Goal: Task Accomplishment & Management: Use online tool/utility

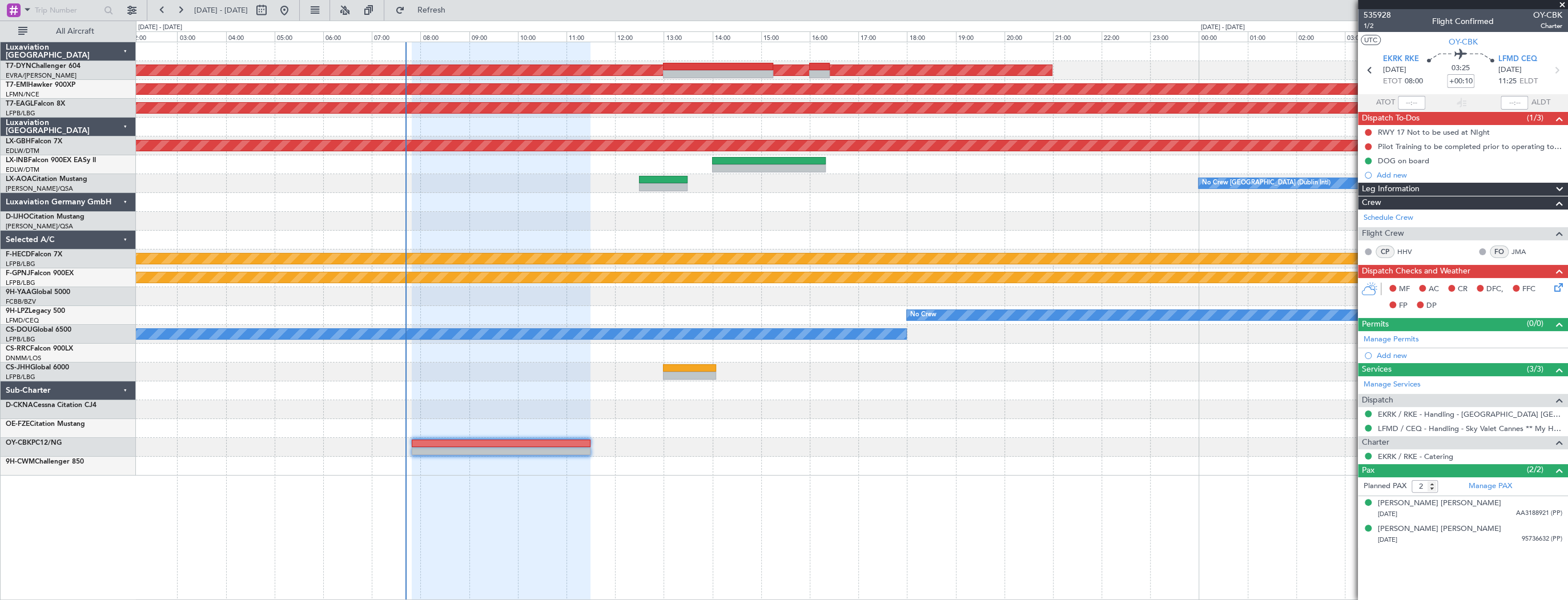
click at [732, 521] on div "AOG Maint Riga (Riga Intl) Planned Maint [GEOGRAPHIC_DATA] Grounded [US_STATE] …" at bounding box center [852, 320] width 1432 height 558
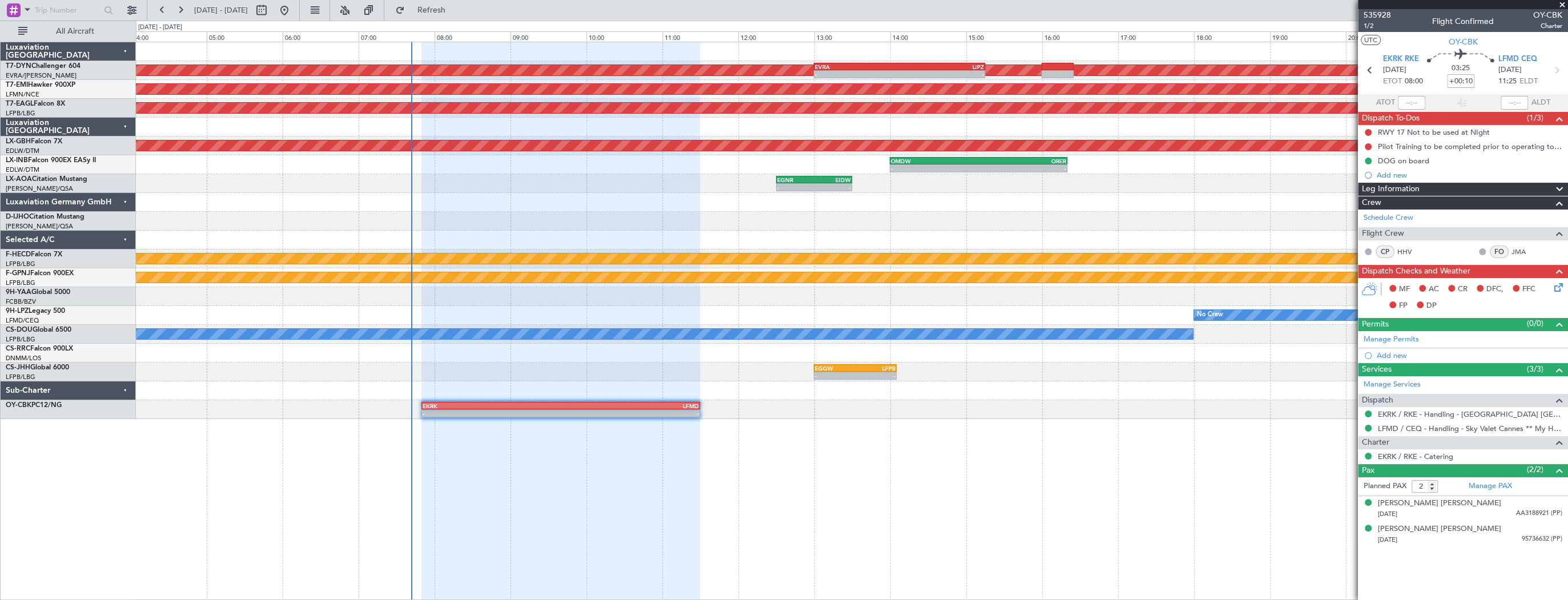
click at [535, 507] on div at bounding box center [560, 321] width 279 height 558
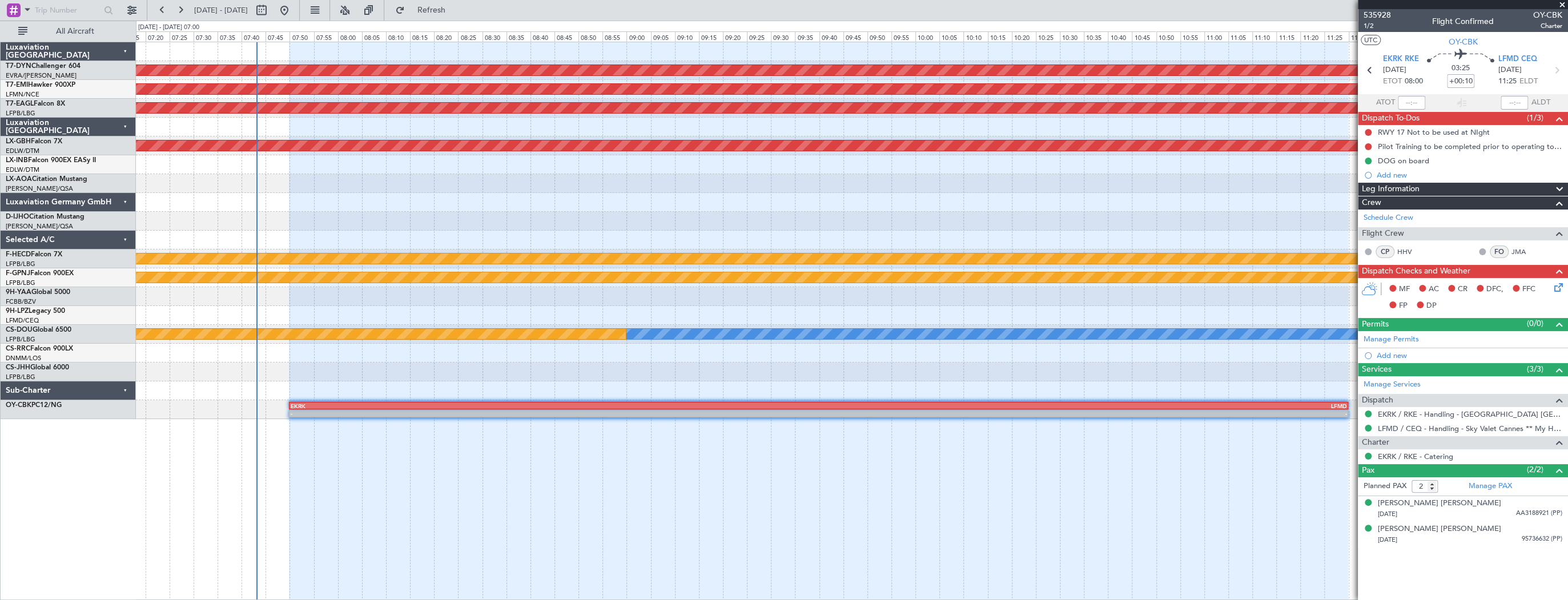
click at [527, 581] on div at bounding box center [819, 321] width 1060 height 558
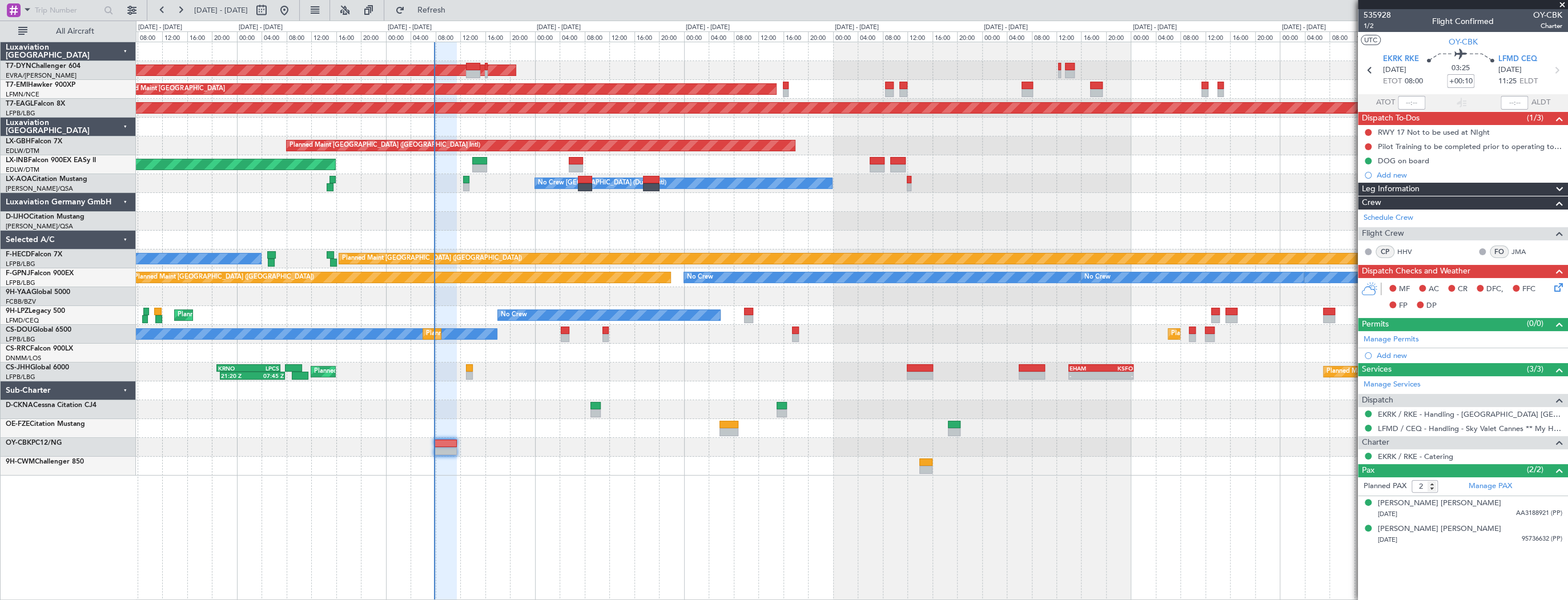
click at [340, 391] on div "AOG Maint Riga (Riga Intl) Planned Maint [GEOGRAPHIC_DATA] Grounded [US_STATE] …" at bounding box center [852, 259] width 1432 height 433
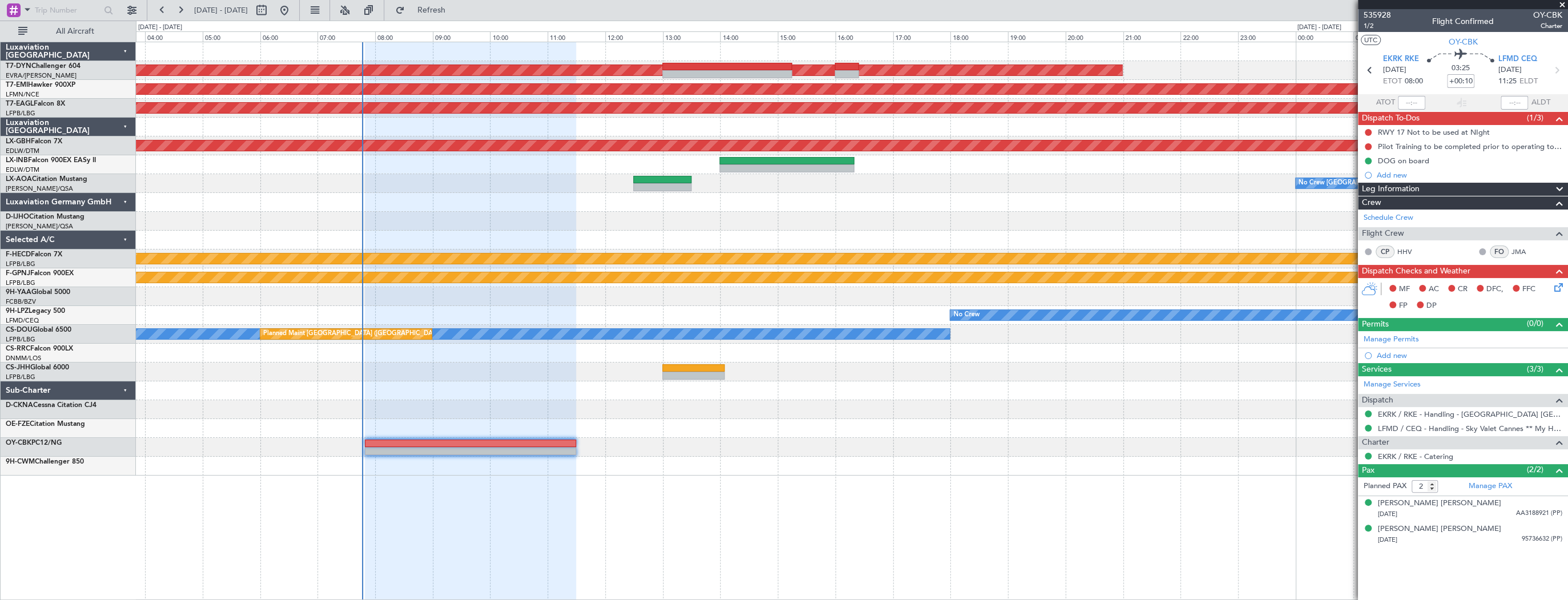
click at [869, 514] on div "AOG Maint Riga (Riga Intl) Planned Maint [GEOGRAPHIC_DATA] Grounded [US_STATE] …" at bounding box center [852, 320] width 1432 height 558
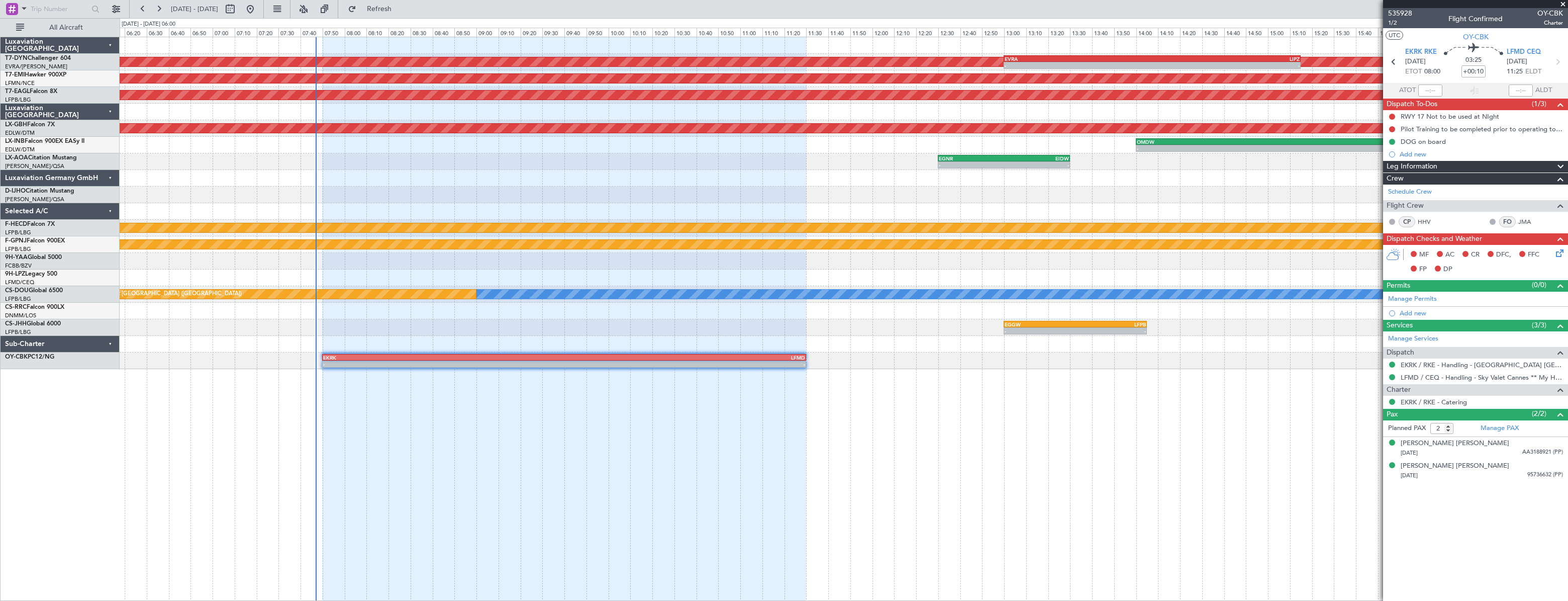
click at [618, 397] on div at bounding box center [564, 319] width 484 height 564
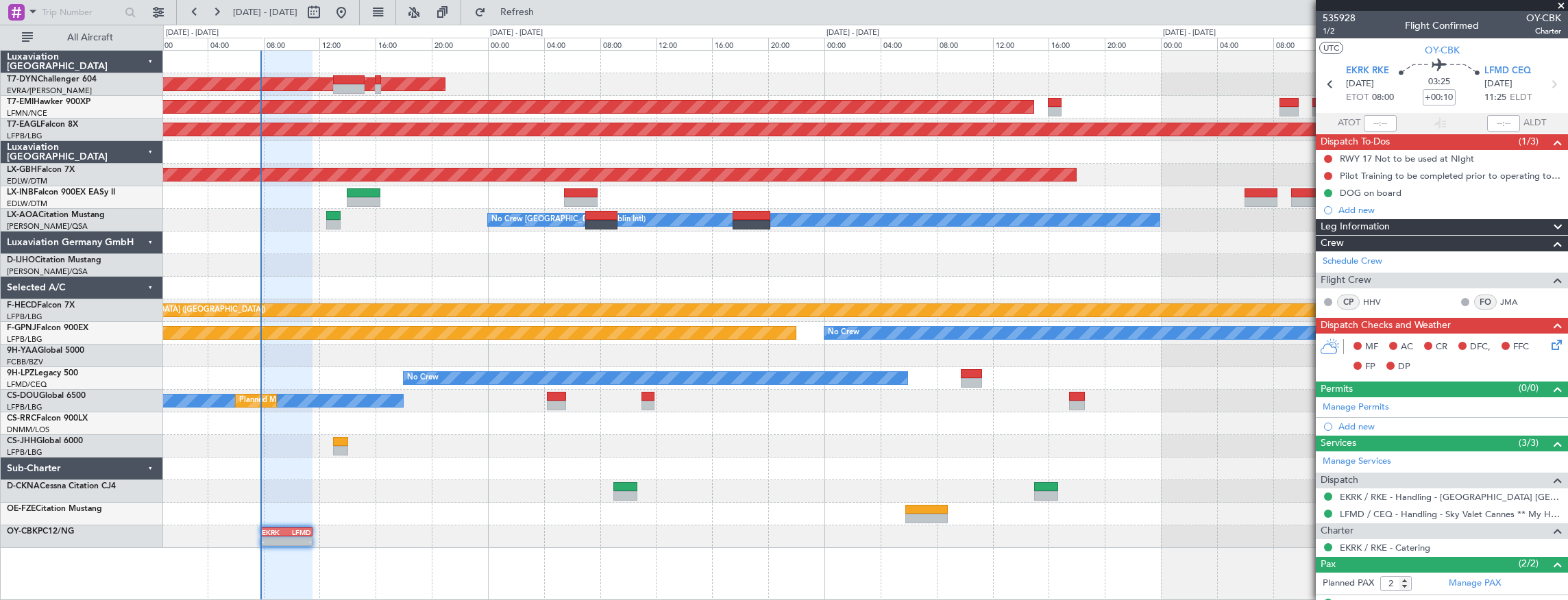
click at [434, 285] on div at bounding box center [866, 288] width 1405 height 22
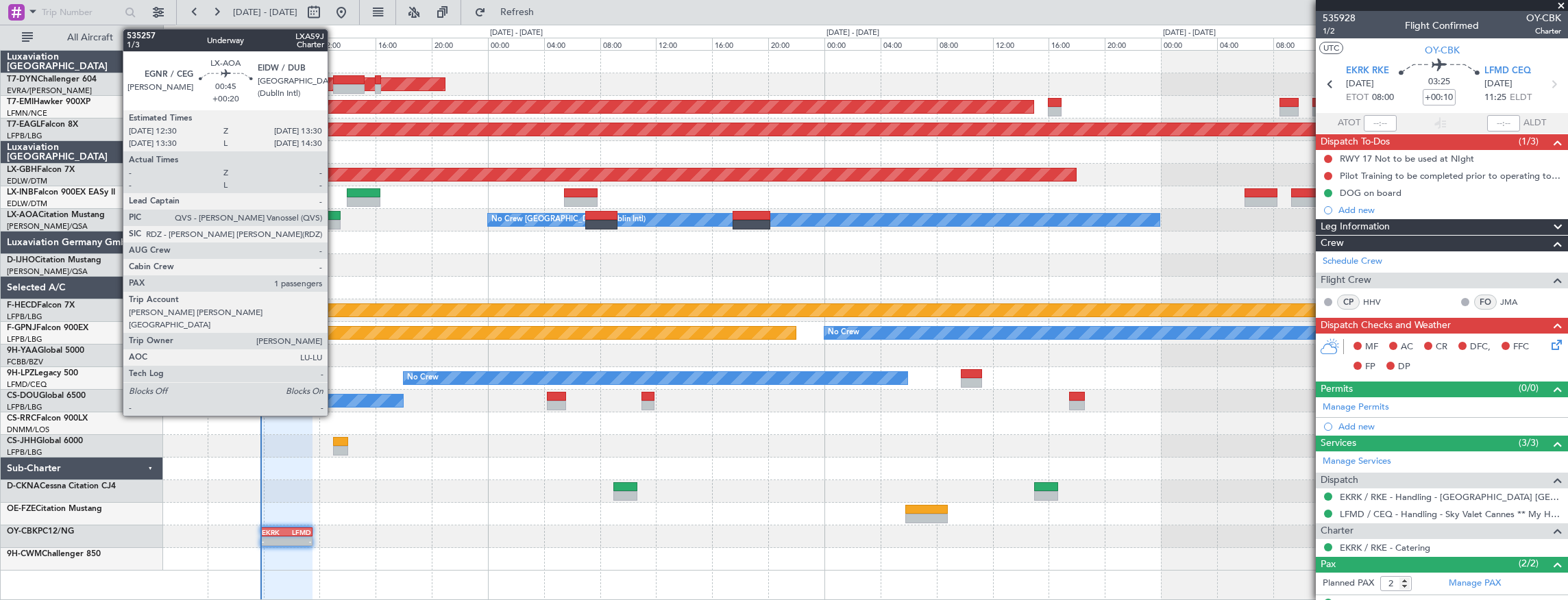
click at [335, 222] on div at bounding box center [333, 225] width 14 height 10
type input "+00:20"
type input "1"
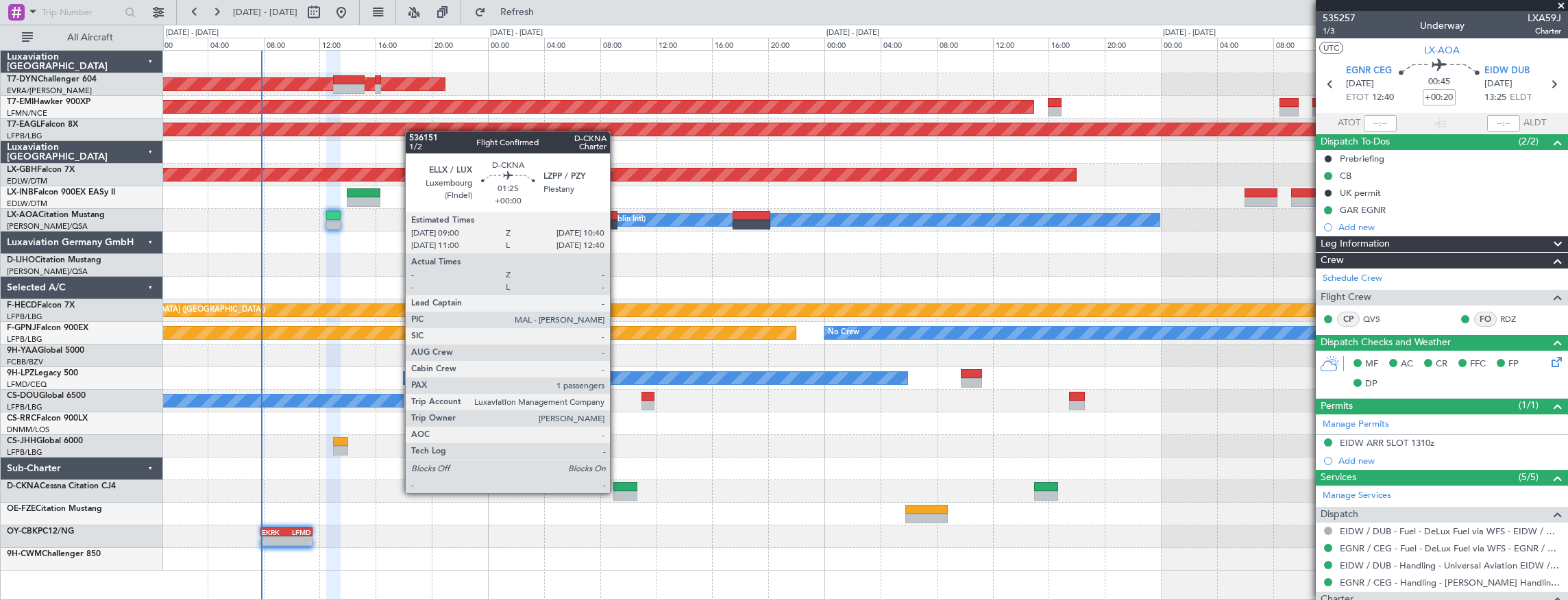
click at [617, 492] on div at bounding box center [625, 496] width 24 height 10
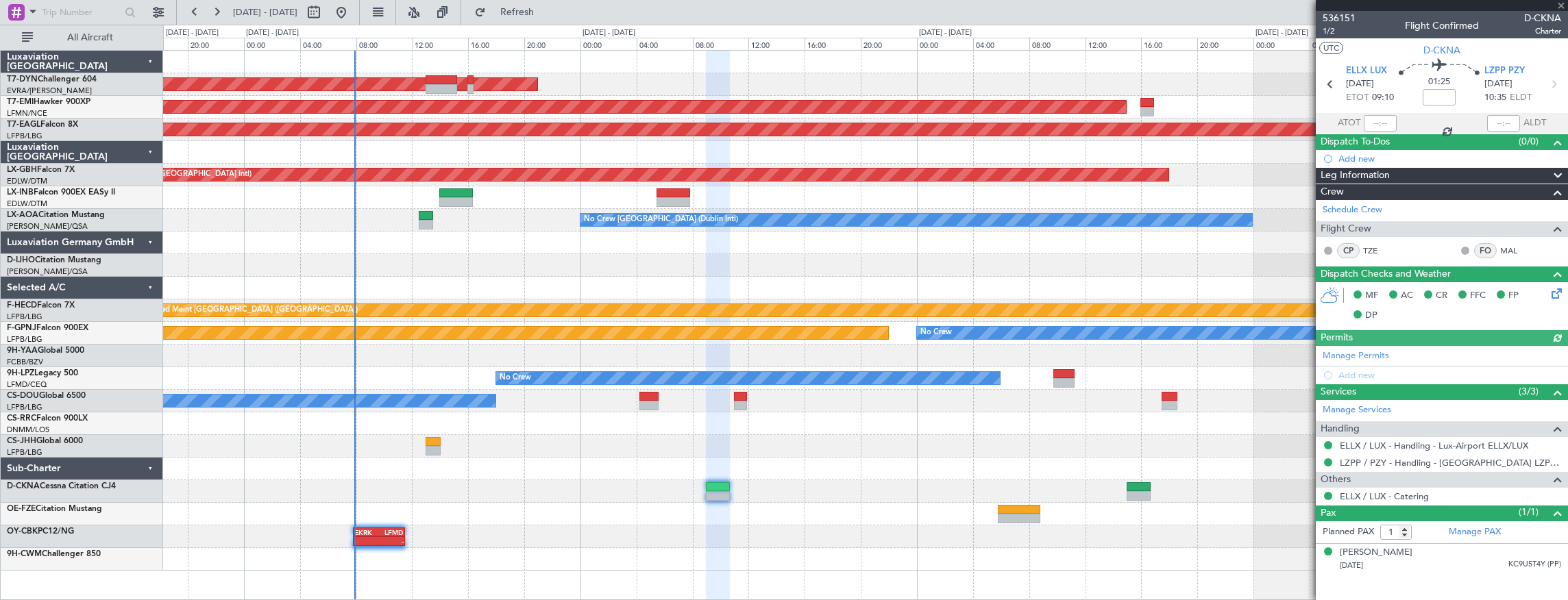
click at [444, 261] on div at bounding box center [866, 265] width 1405 height 22
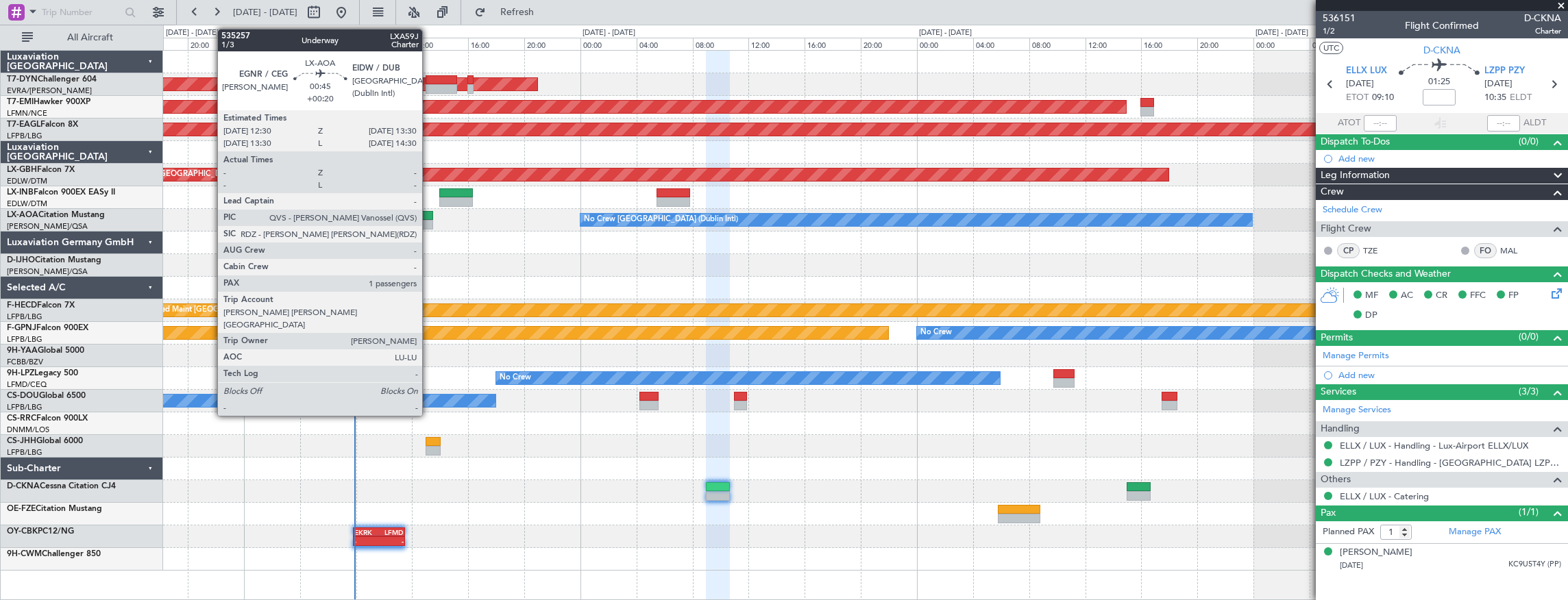
click at [429, 217] on div at bounding box center [425, 216] width 14 height 10
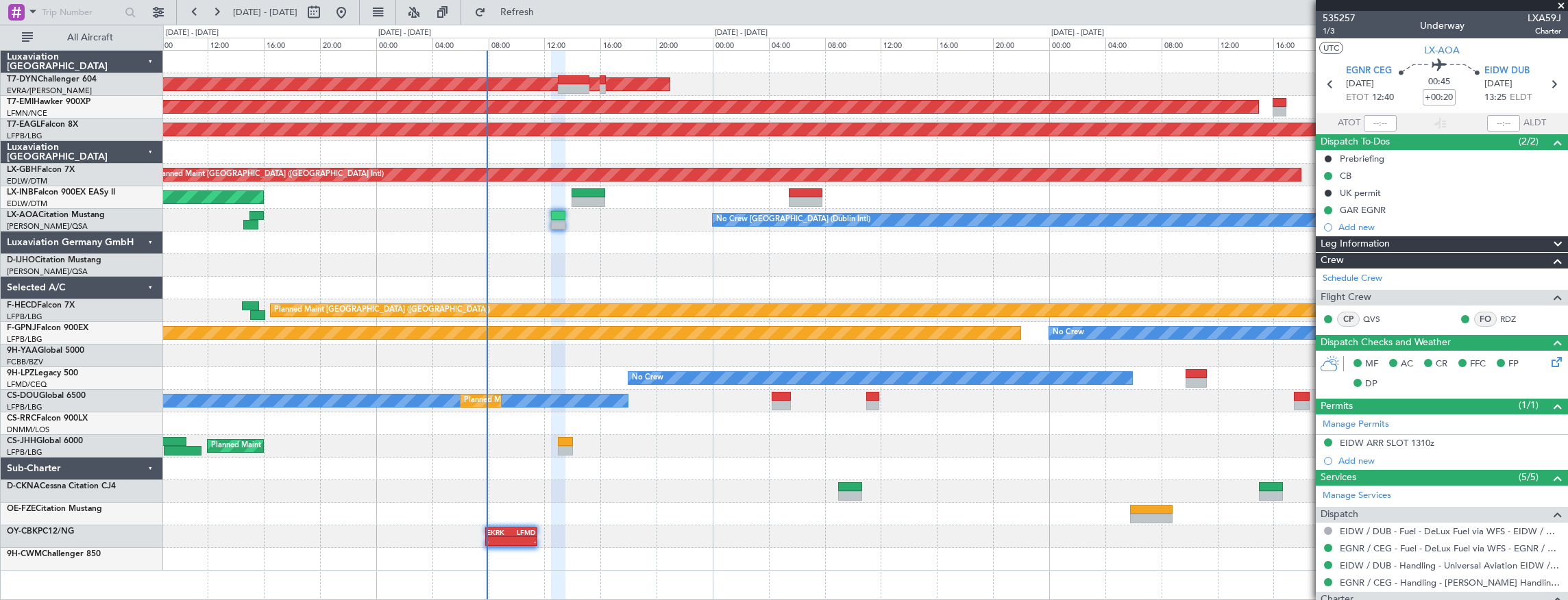
click at [615, 265] on div "AOG Maint Riga (Riga Intl) Planned Maint [GEOGRAPHIC_DATA] Grounded [US_STATE] …" at bounding box center [866, 310] width 1405 height 520
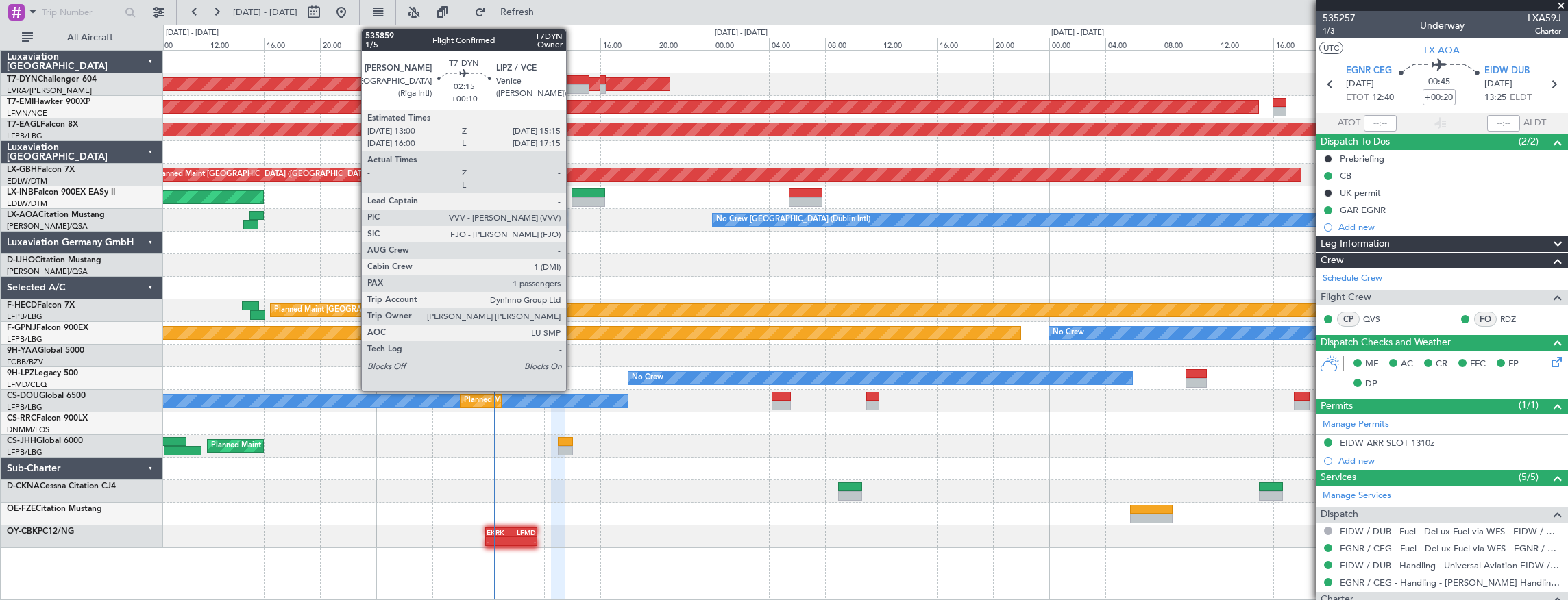
click at [573, 80] on div at bounding box center [574, 80] width 32 height 10
type input "+00:10"
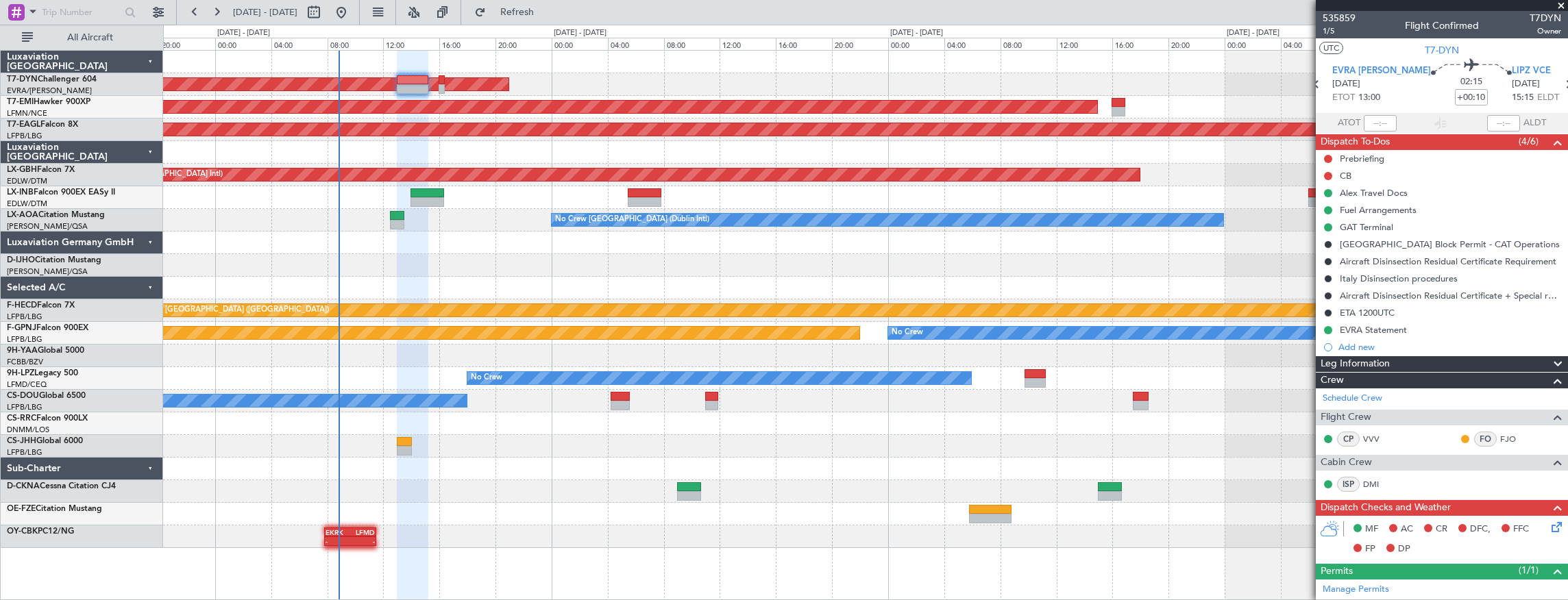
click at [564, 88] on div "AOG Maint Riga (Riga Intl)" at bounding box center [866, 84] width 1405 height 22
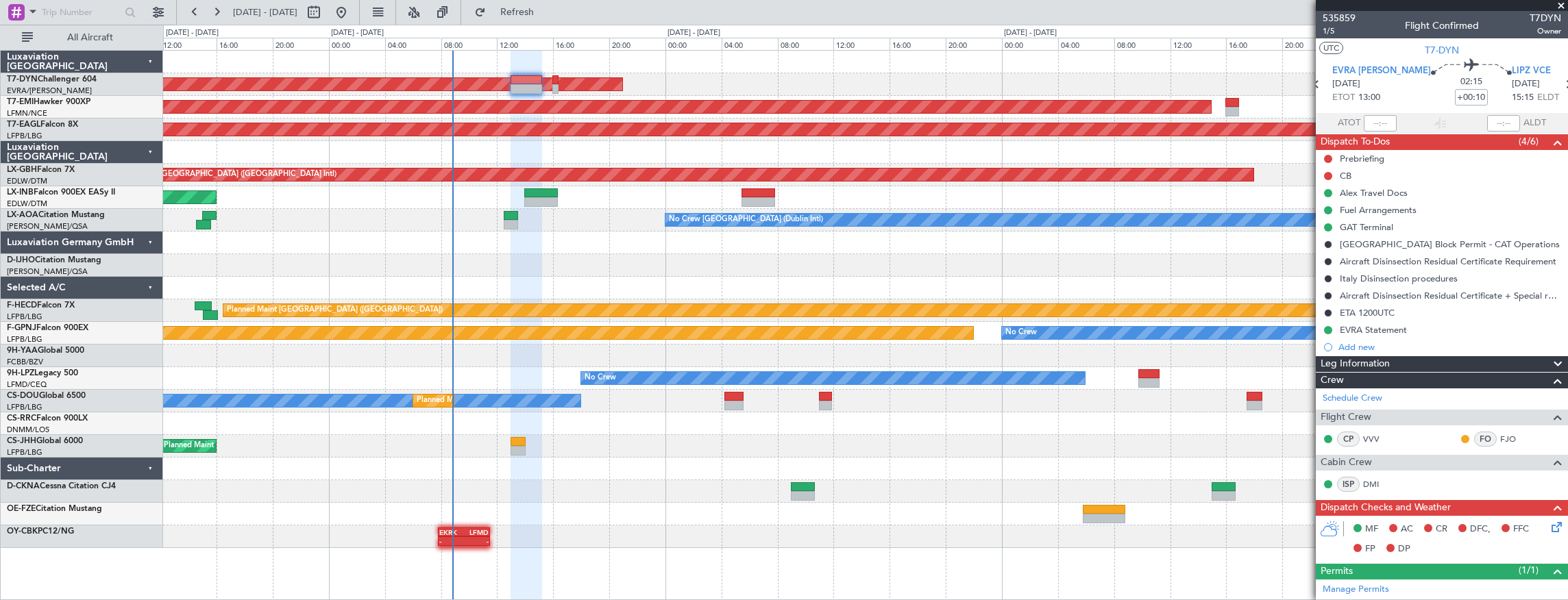
click at [896, 60] on div "AOG Maint Riga (Riga Intl) Planned Maint [GEOGRAPHIC_DATA] Grounded [US_STATE] …" at bounding box center [866, 299] width 1405 height 497
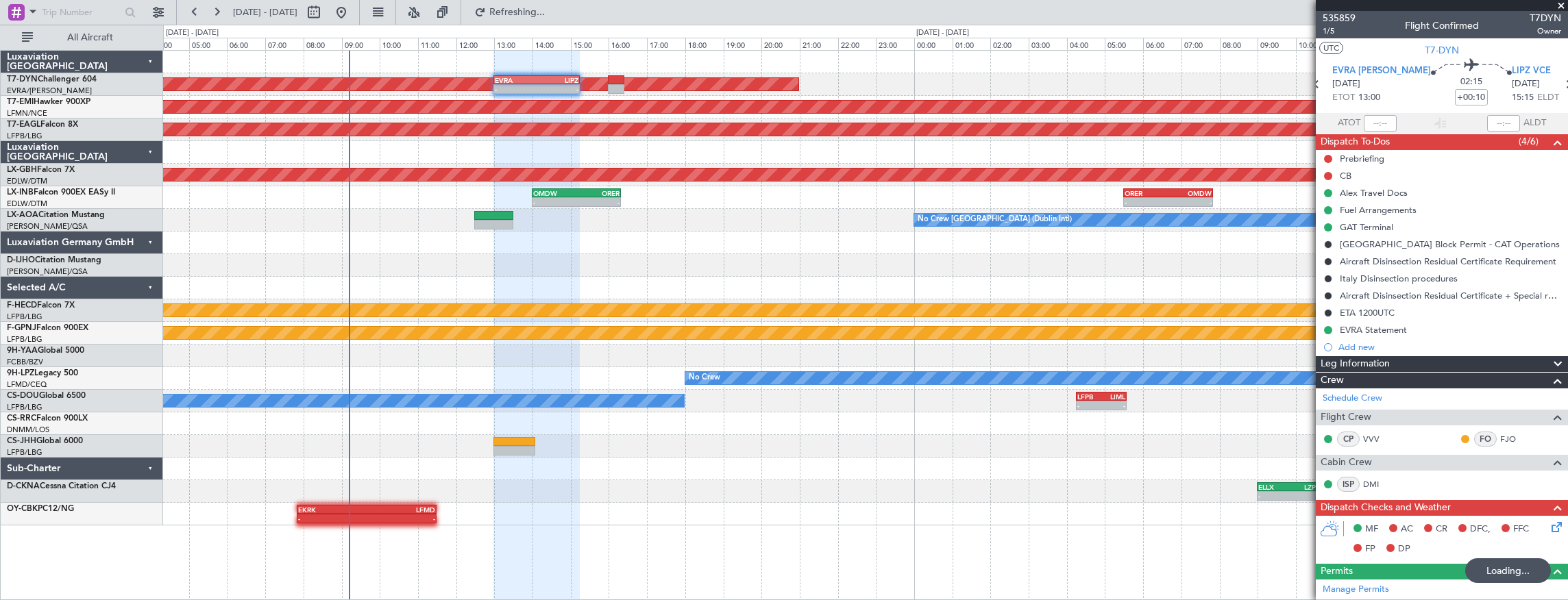
click at [329, 223] on div "AOG Maint Riga (Riga Intl) - - EVRA 13:00 Z LIPZ 15:15 Z Planned Maint [GEOGRAP…" at bounding box center [866, 288] width 1405 height 475
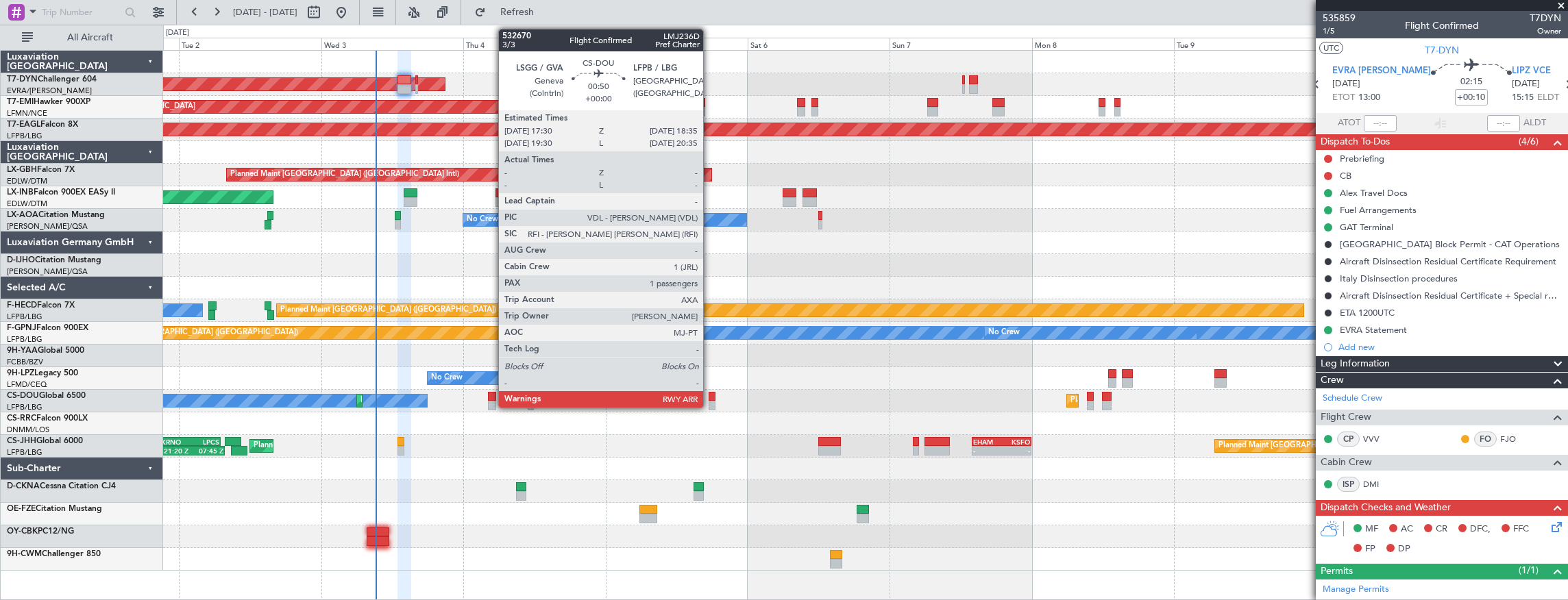
click at [710, 399] on div at bounding box center [712, 397] width 7 height 10
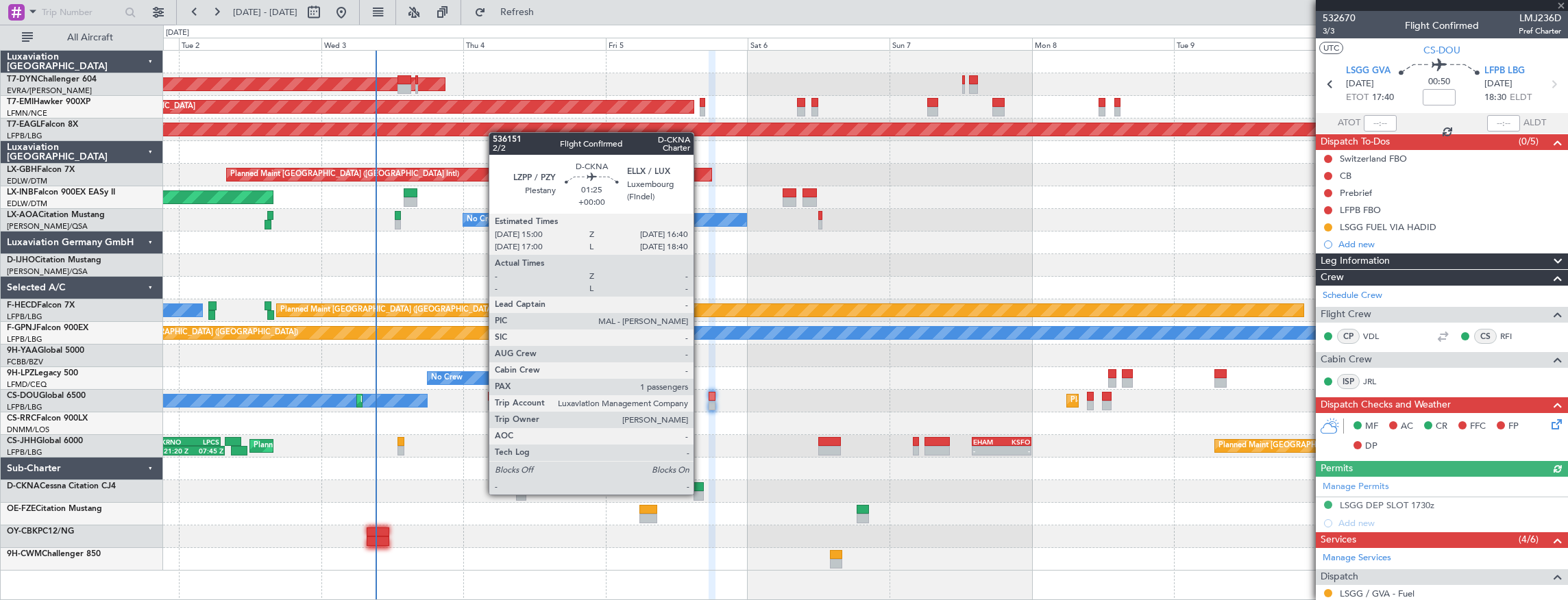
click at [701, 493] on div at bounding box center [699, 496] width 10 height 10
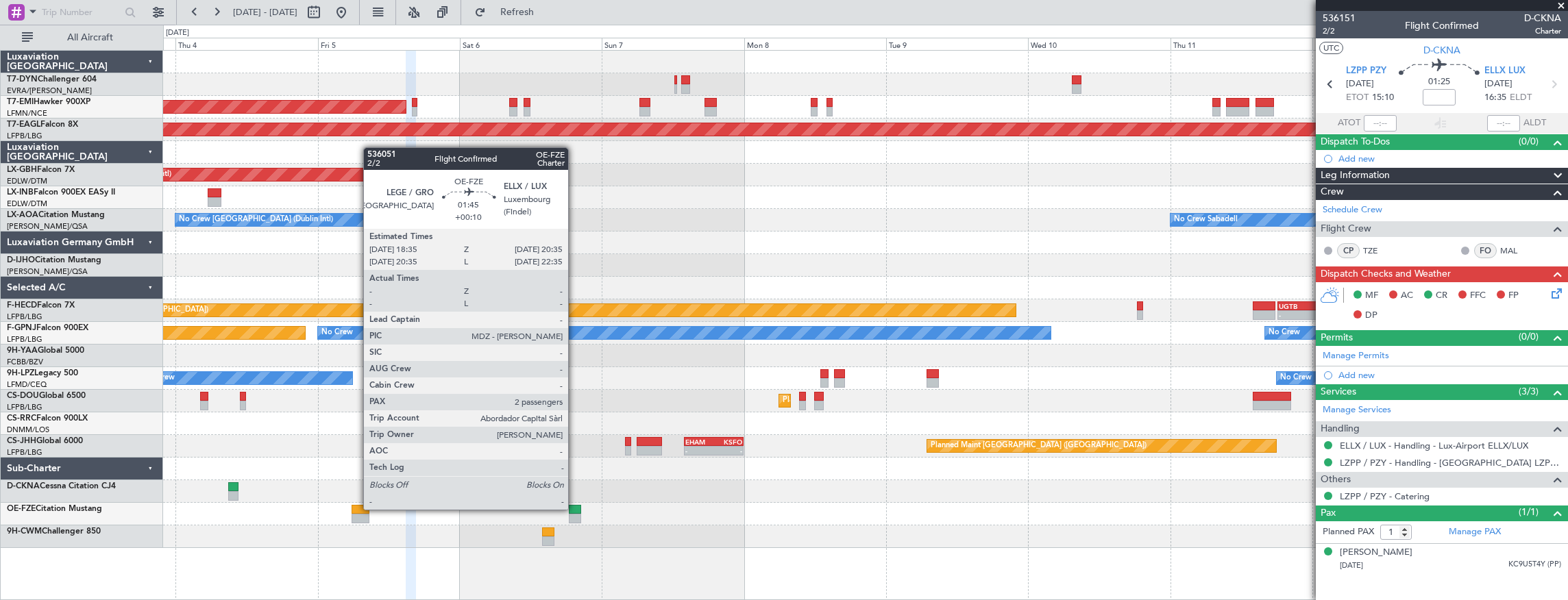
click at [573, 509] on div at bounding box center [574, 510] width 12 height 10
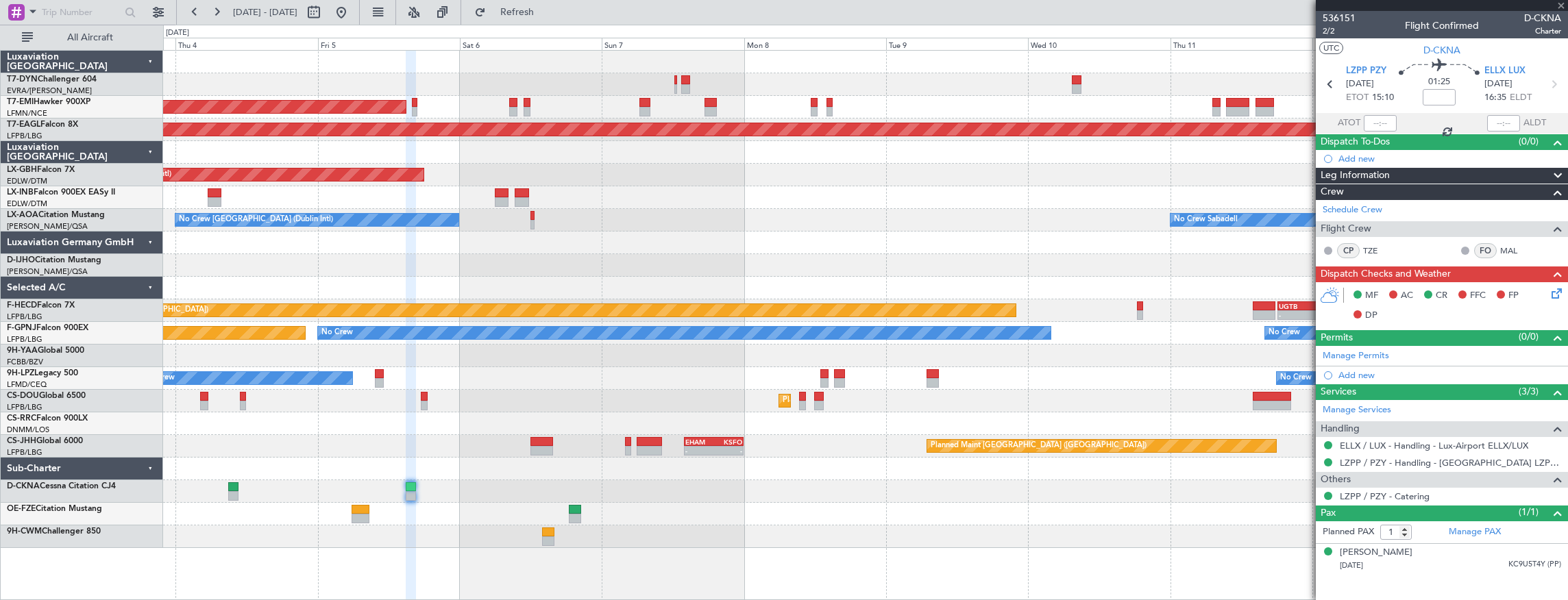
type input "+00:10"
type input "2"
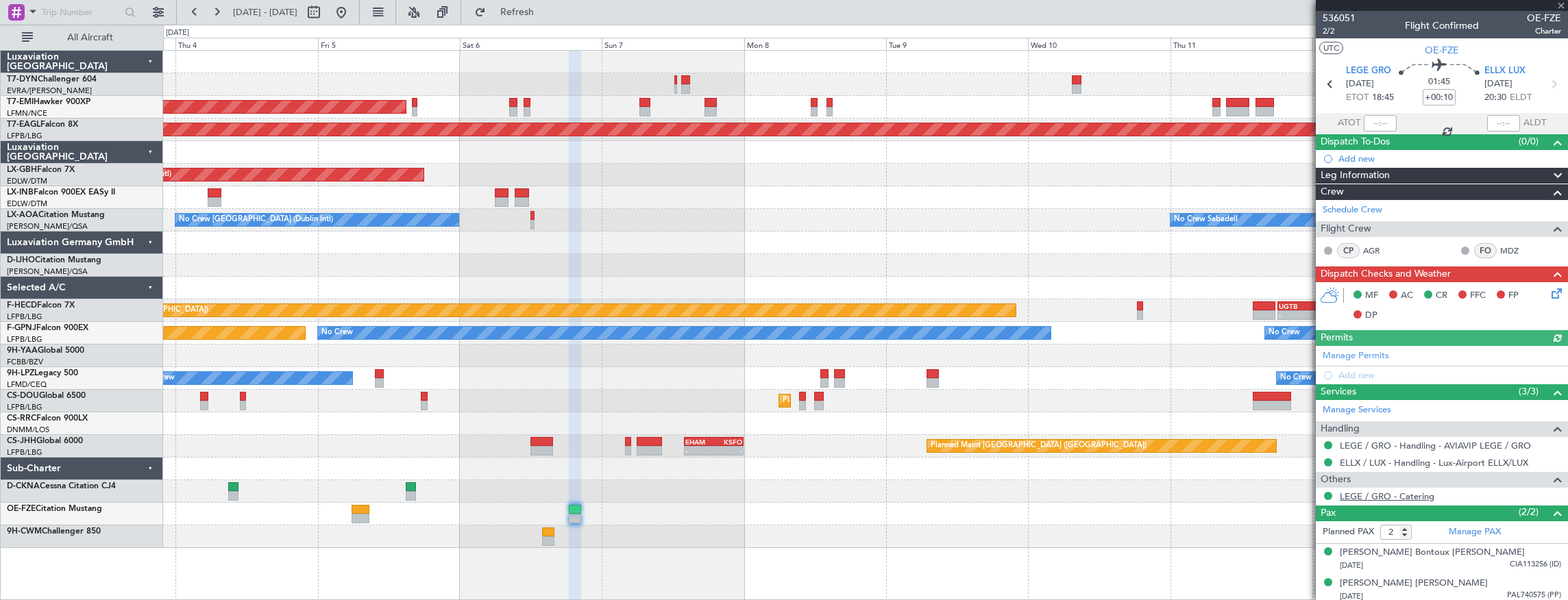
scroll to position [2, 0]
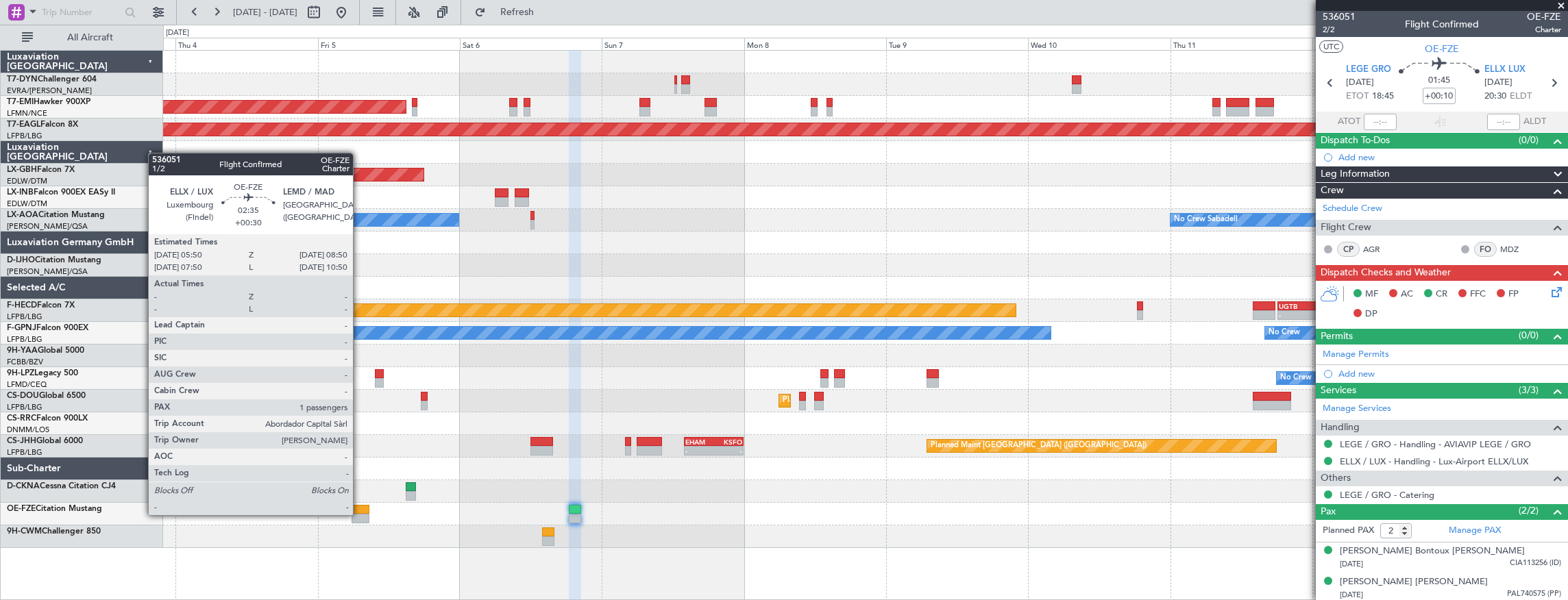
click at [359, 514] on div at bounding box center [360, 519] width 17 height 10
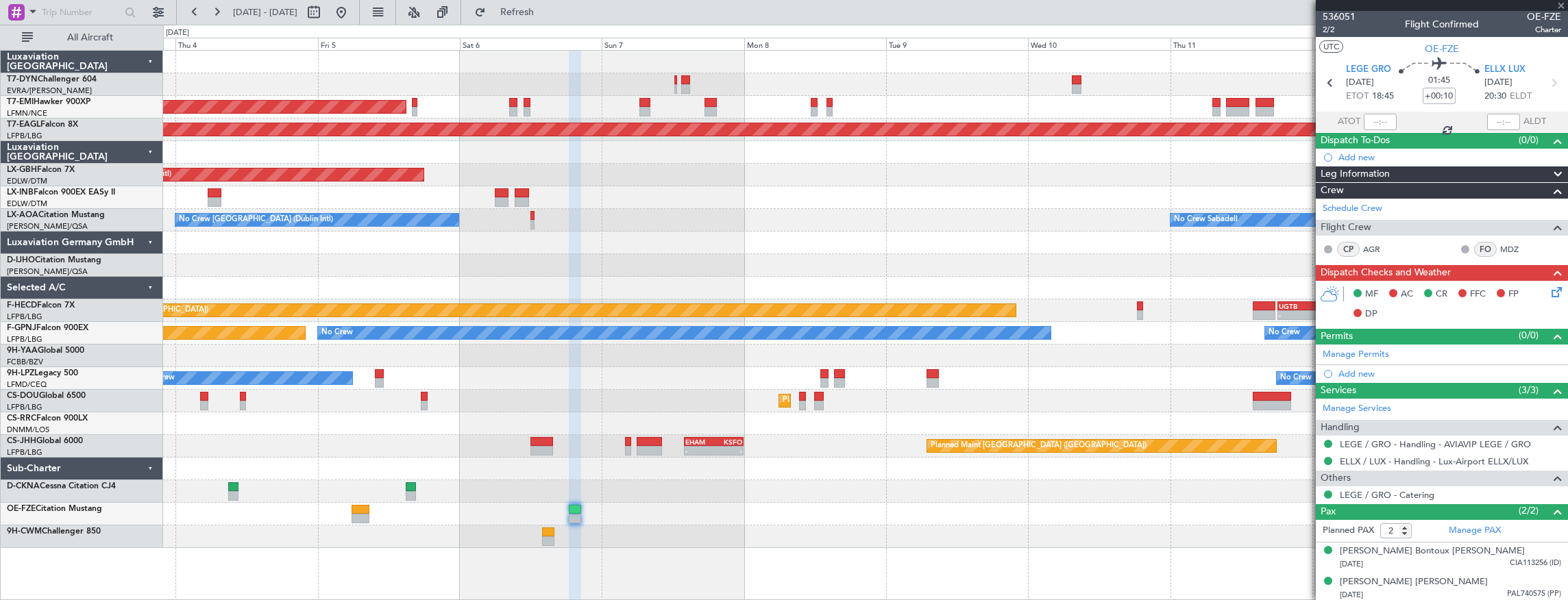
type input "+00:30"
type input "1"
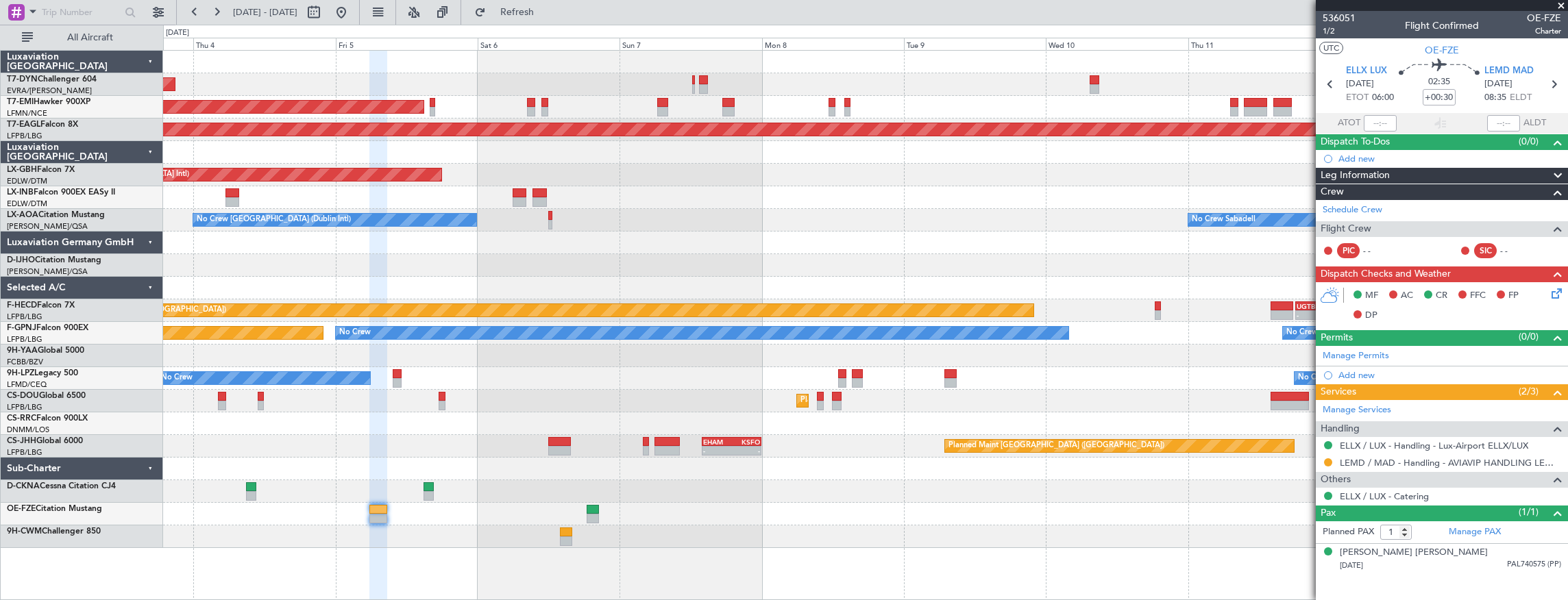
click at [440, 536] on div at bounding box center [866, 536] width 1405 height 22
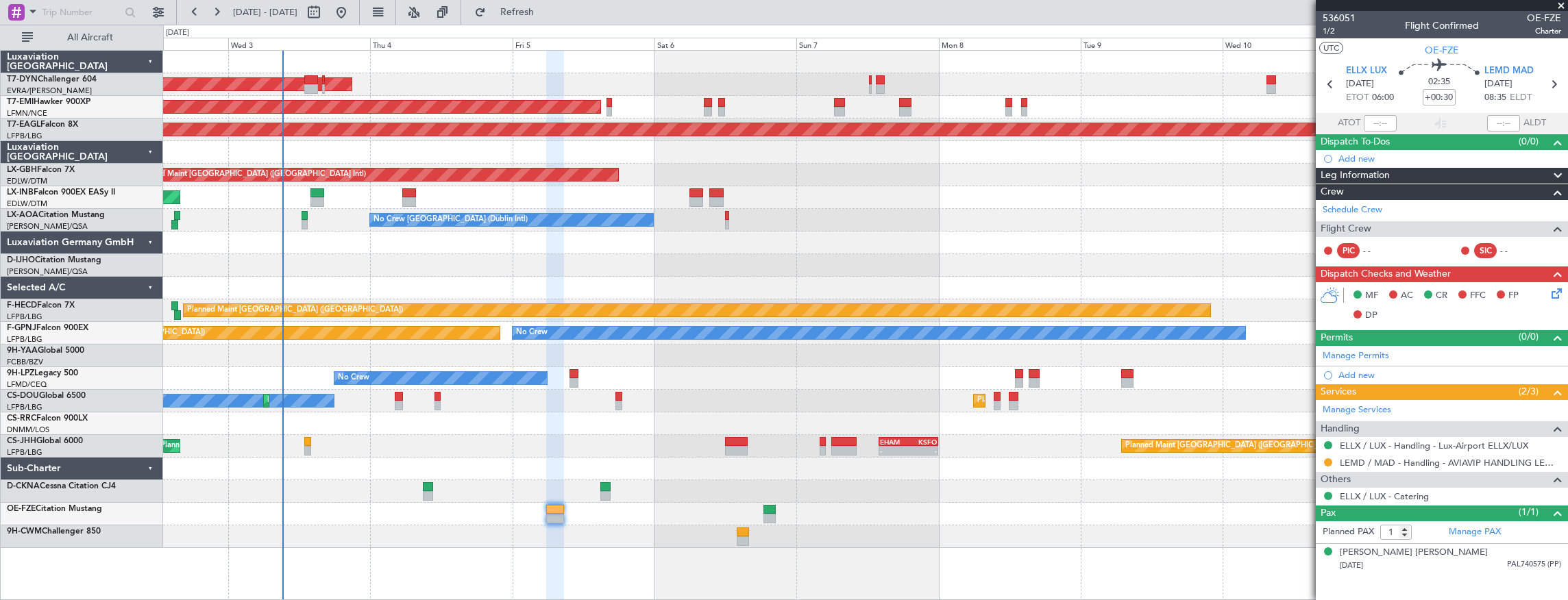
click at [503, 540] on div at bounding box center [866, 536] width 1405 height 22
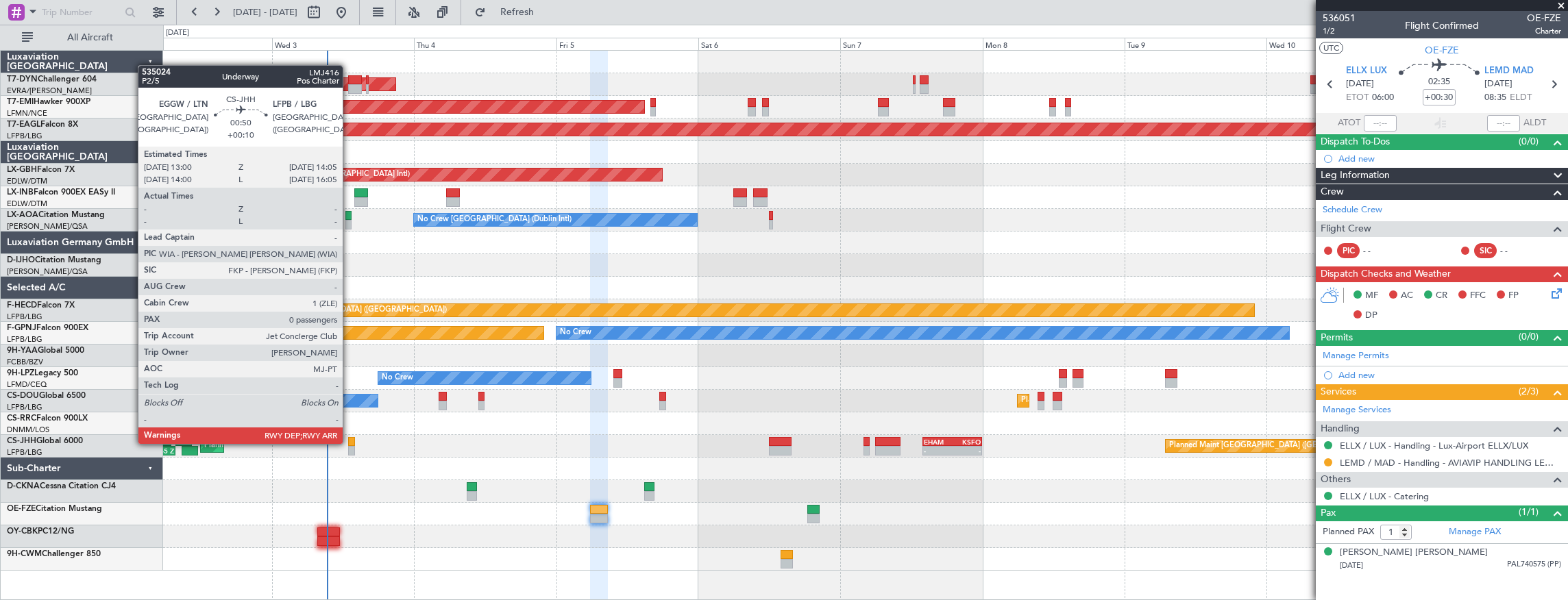
click at [349, 442] on div at bounding box center [351, 442] width 7 height 10
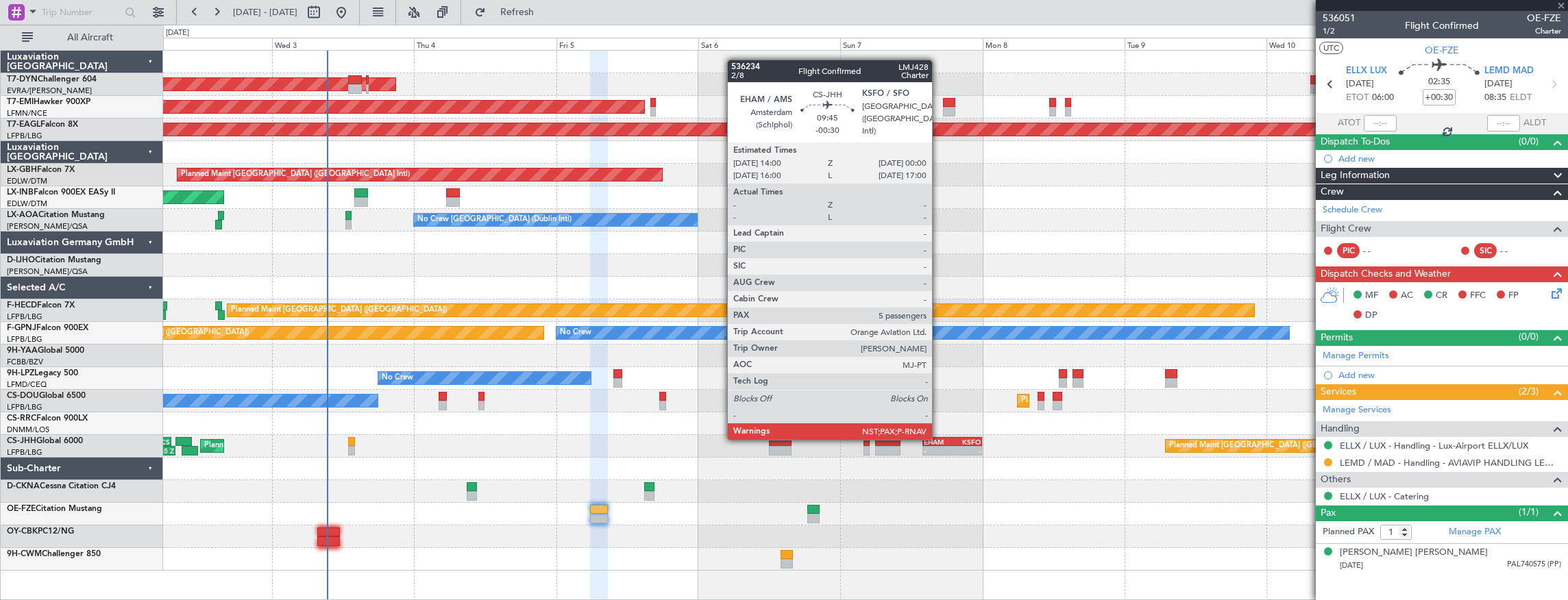
type input "+00:10"
type input "0"
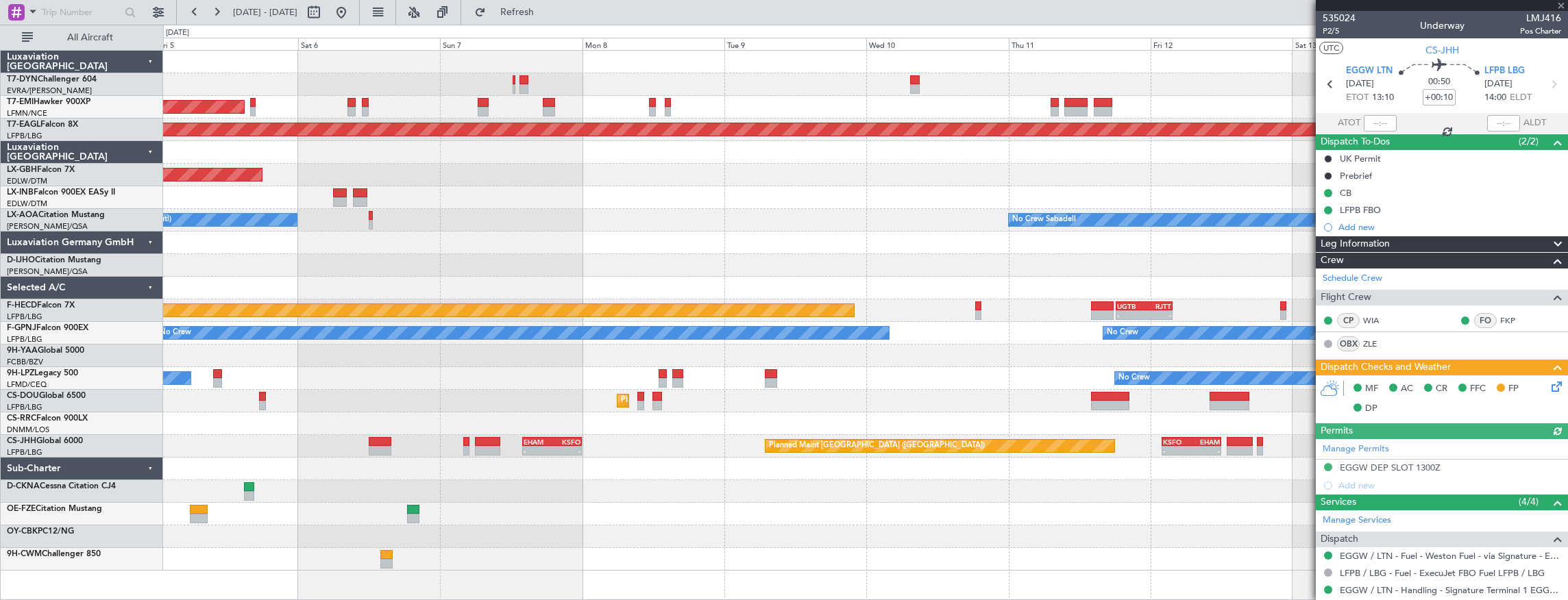
click at [774, 471] on div at bounding box center [866, 469] width 1405 height 22
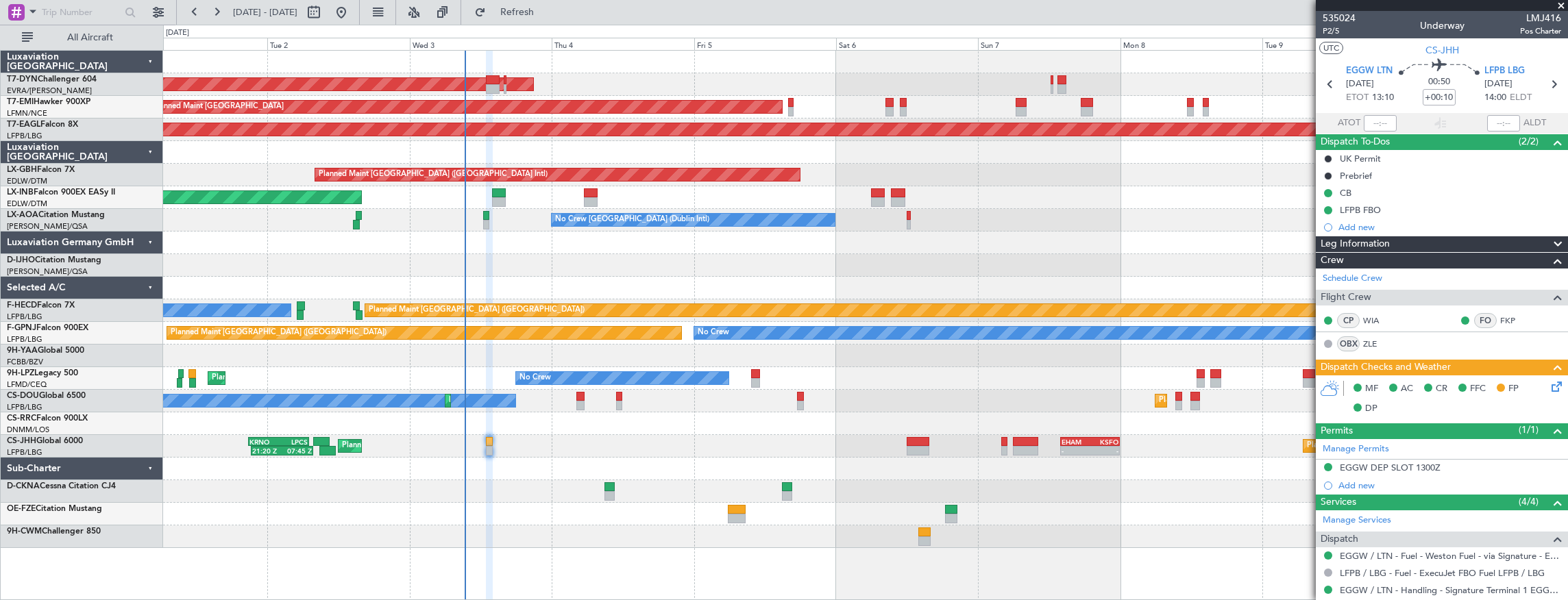
click at [882, 428] on div at bounding box center [866, 423] width 1405 height 22
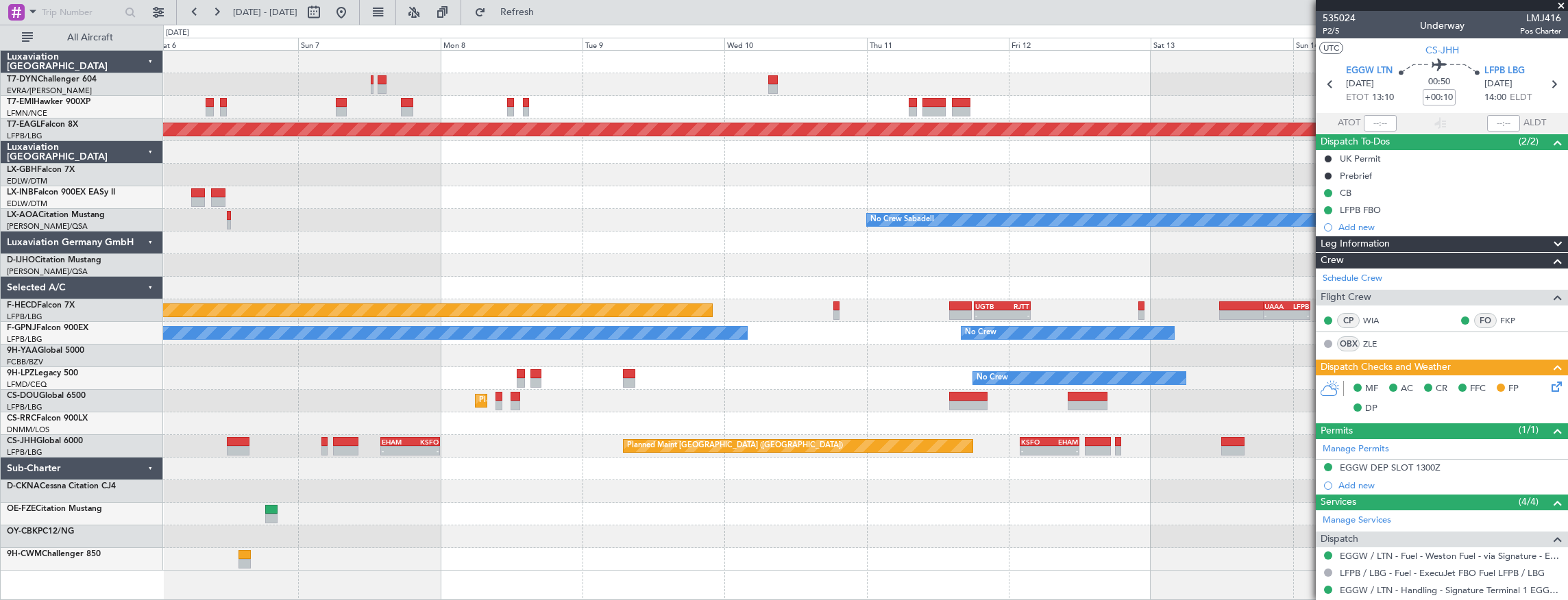
click at [442, 402] on div "AOG Maint Riga (Riga Intl) Planned Maint [GEOGRAPHIC_DATA] Grounded [US_STATE] …" at bounding box center [866, 310] width 1405 height 520
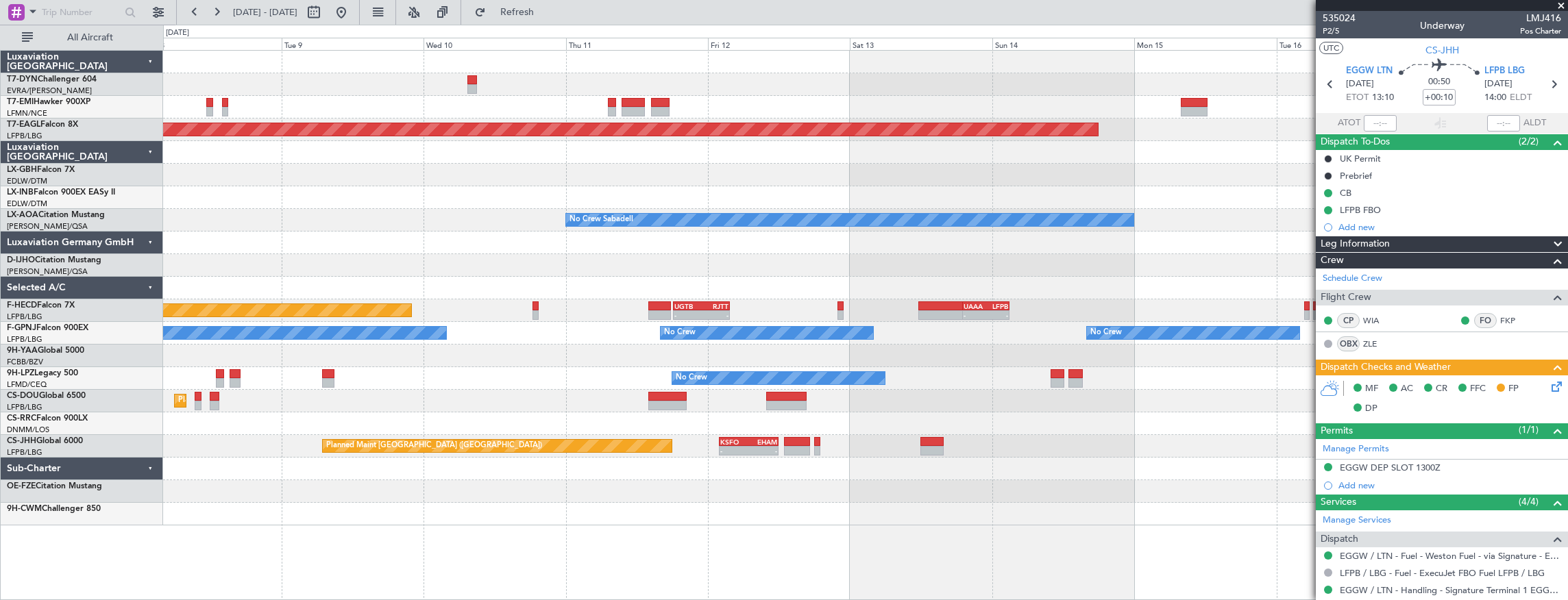
click at [529, 532] on div "Grounded [US_STATE] ([GEOGRAPHIC_DATA]) Planned Maint Nurnberg Planned Maint [G…" at bounding box center [866, 325] width 1405 height 551
click at [886, 295] on div "Grounded [US_STATE] ([GEOGRAPHIC_DATA]) Planned Maint Nurnberg Planned Maint [G…" at bounding box center [866, 276] width 1405 height 452
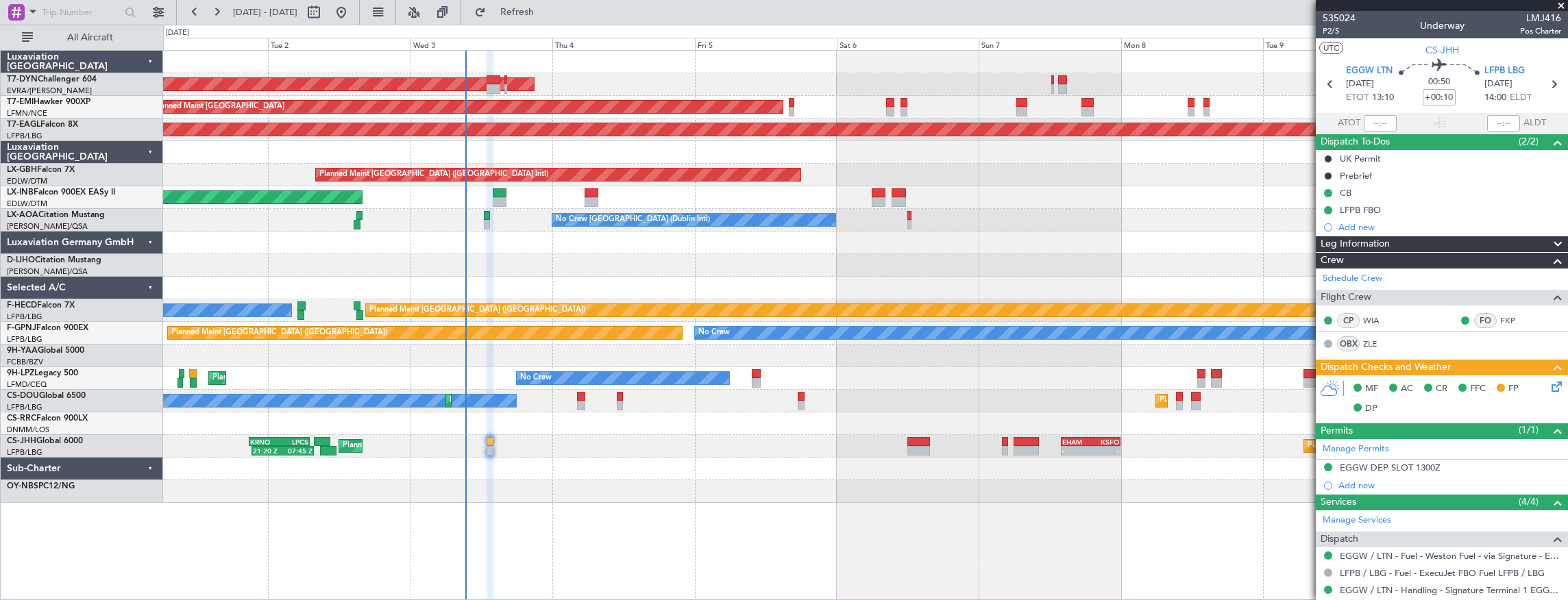
click at [831, 262] on div "AOG Maint Riga (Riga Intl) Planned Maint [GEOGRAPHIC_DATA] Grounded [US_STATE] …" at bounding box center [866, 276] width 1405 height 452
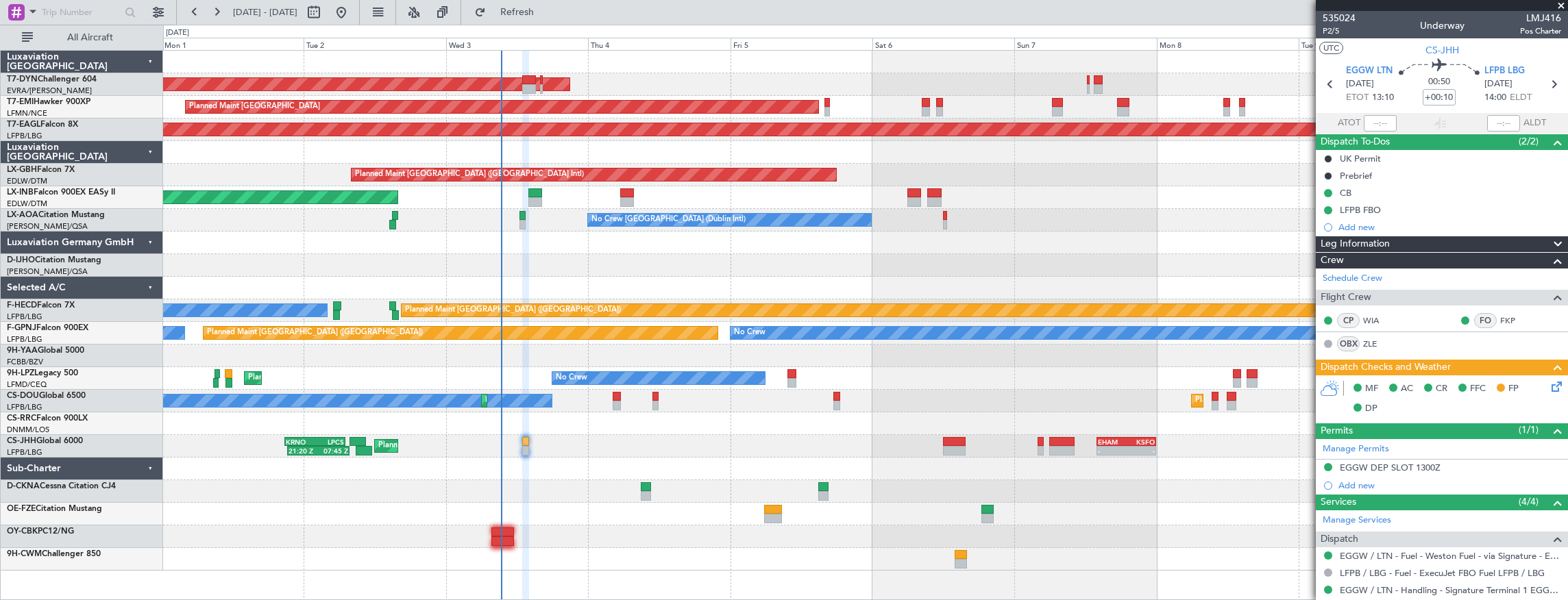
click at [657, 480] on div at bounding box center [866, 491] width 1405 height 22
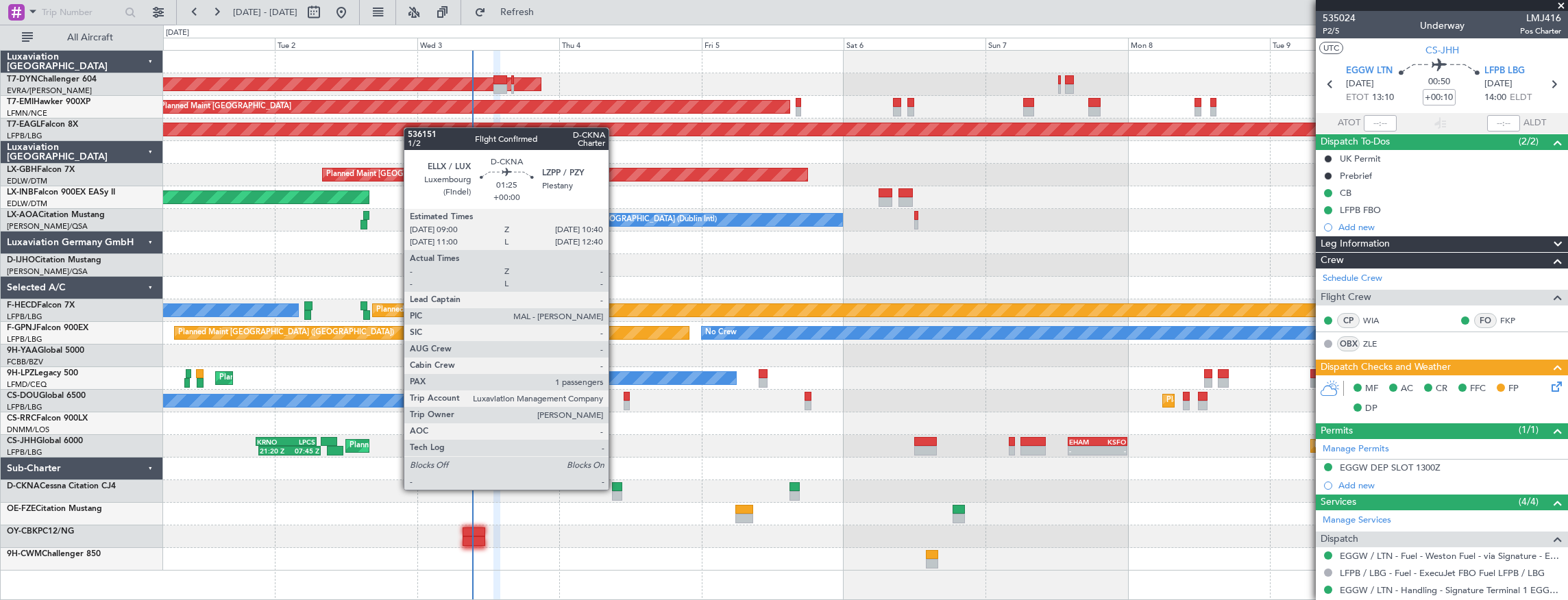
click at [615, 489] on div at bounding box center [617, 487] width 10 height 10
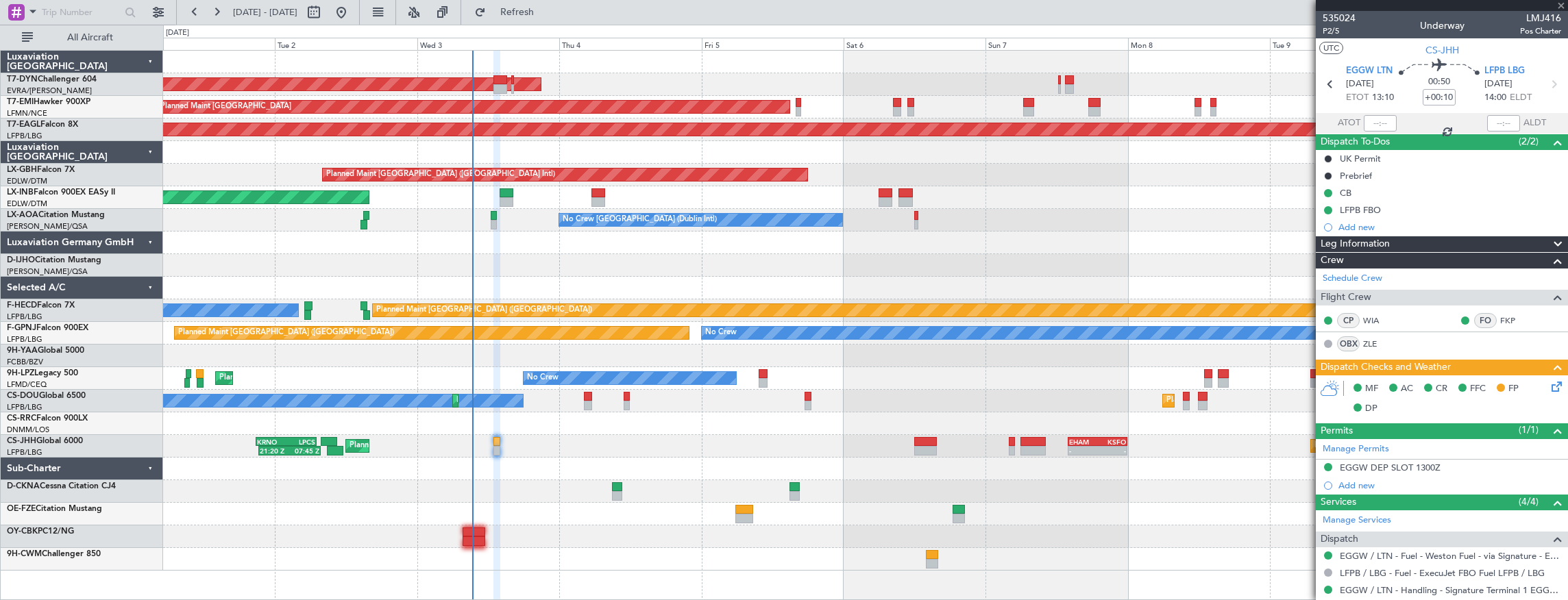
type input "1"
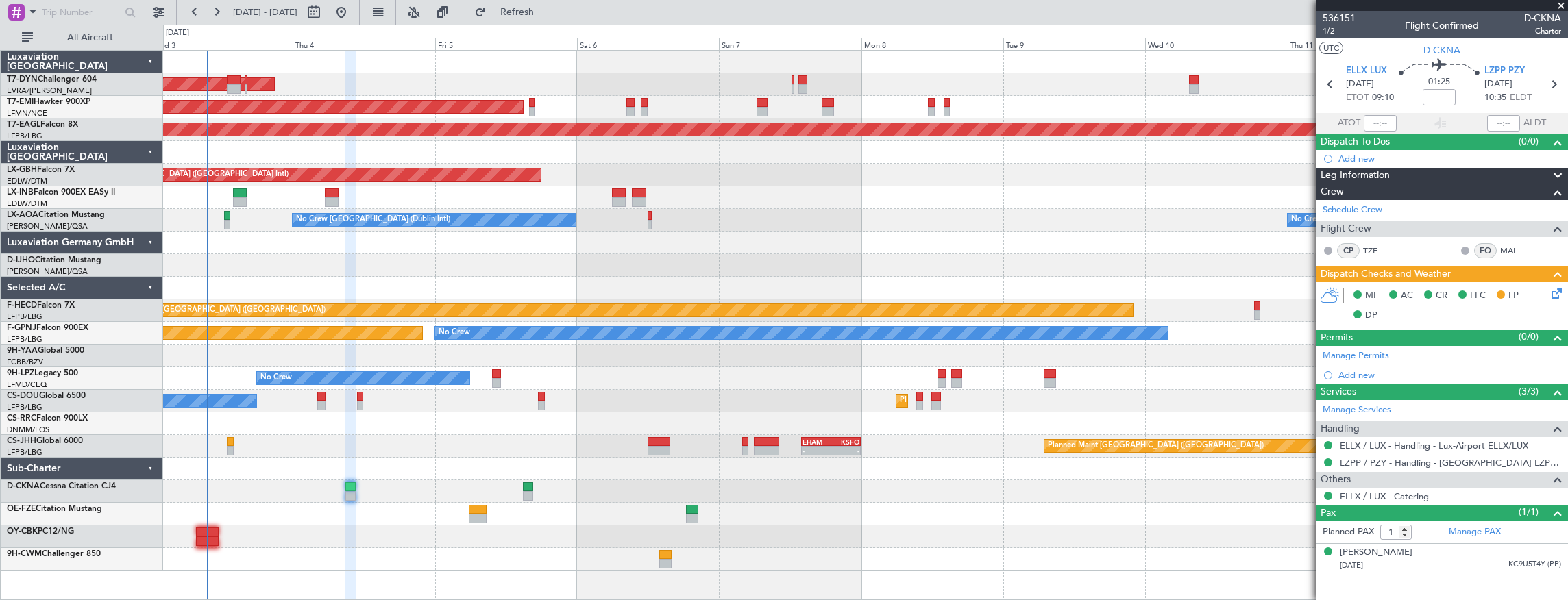
click at [423, 419] on div "AOG Maint Riga (Riga Intl) Planned Maint [GEOGRAPHIC_DATA] Grounded [US_STATE] …" at bounding box center [866, 310] width 1405 height 520
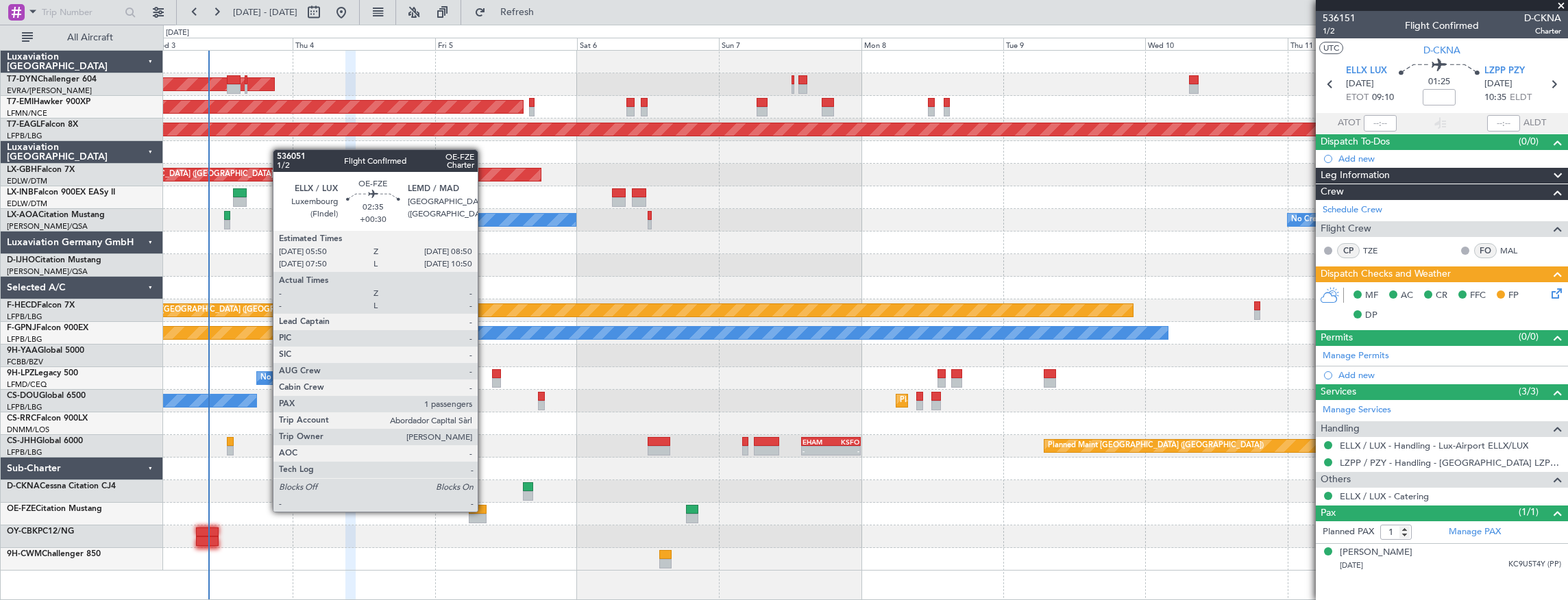
click at [485, 510] on div at bounding box center [477, 510] width 17 height 10
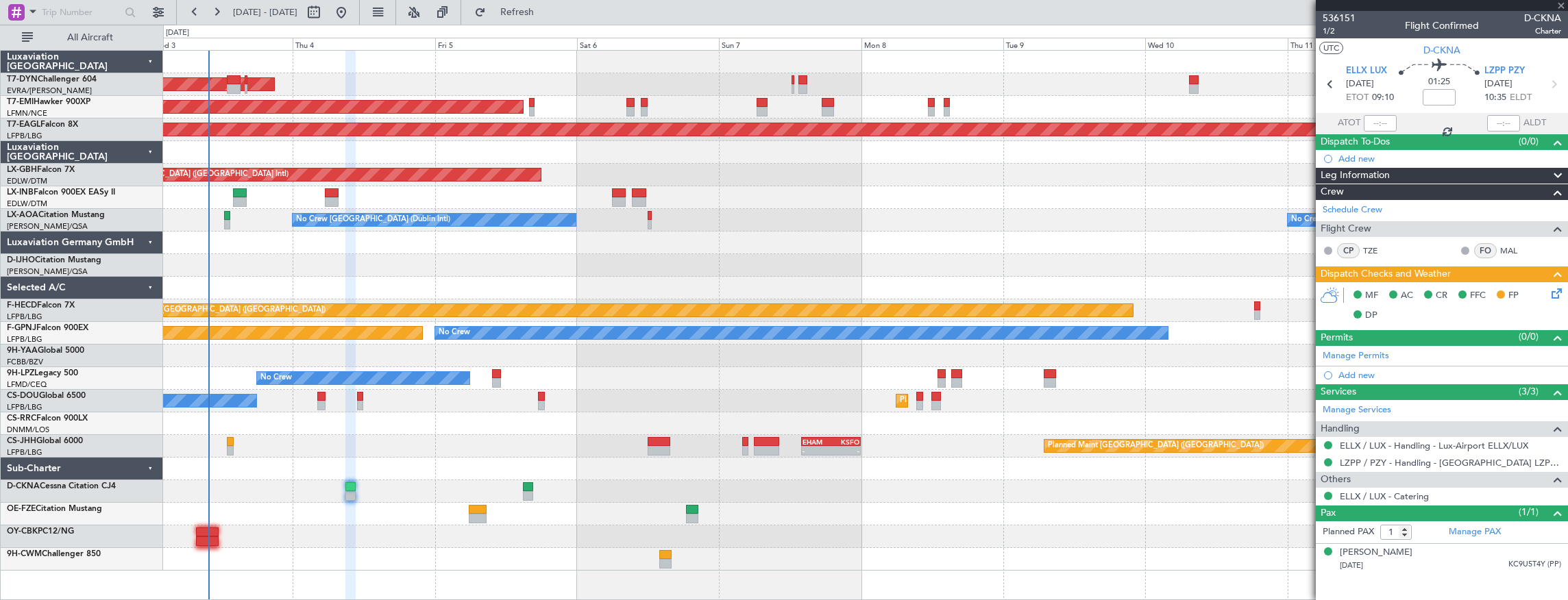
type input "+00:30"
